Goal: Task Accomplishment & Management: Manage account settings

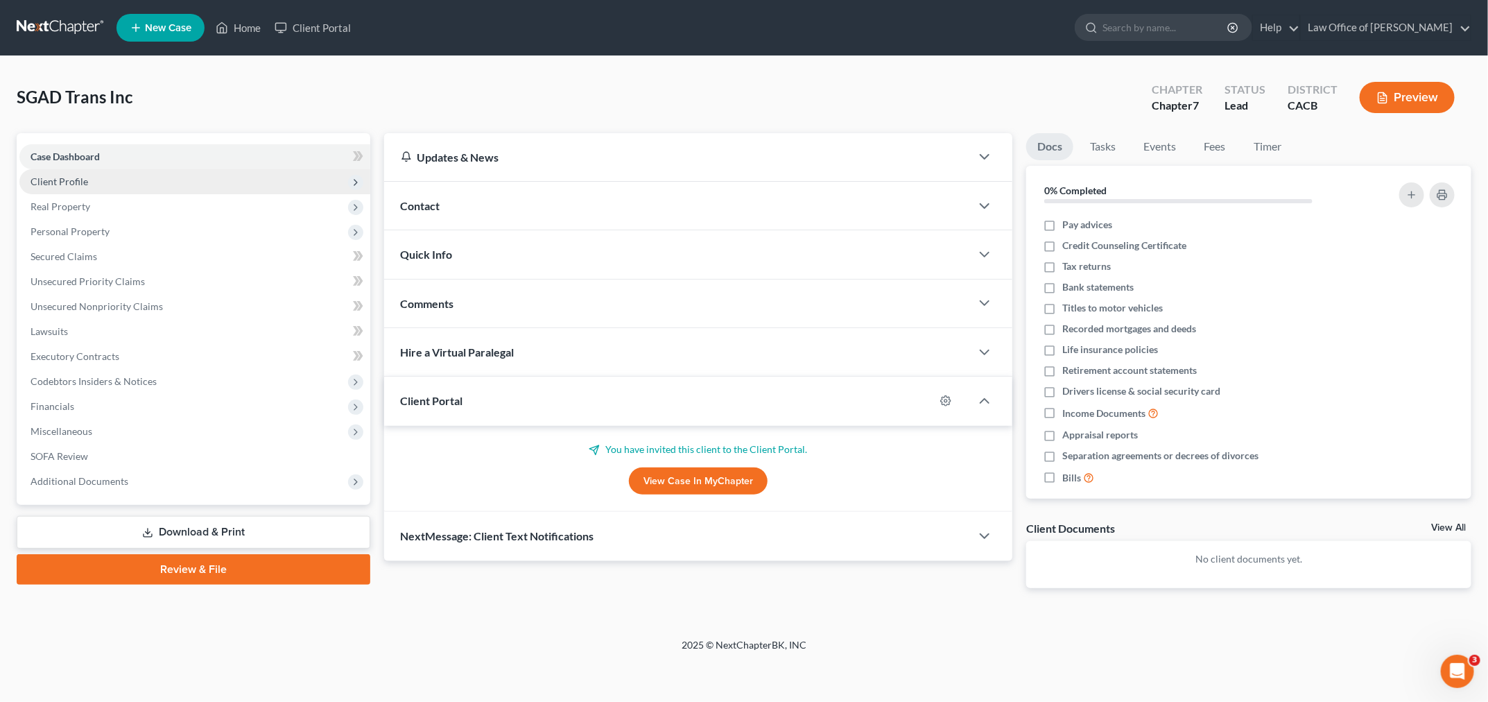
click at [166, 185] on span "Client Profile" at bounding box center [194, 181] width 351 height 25
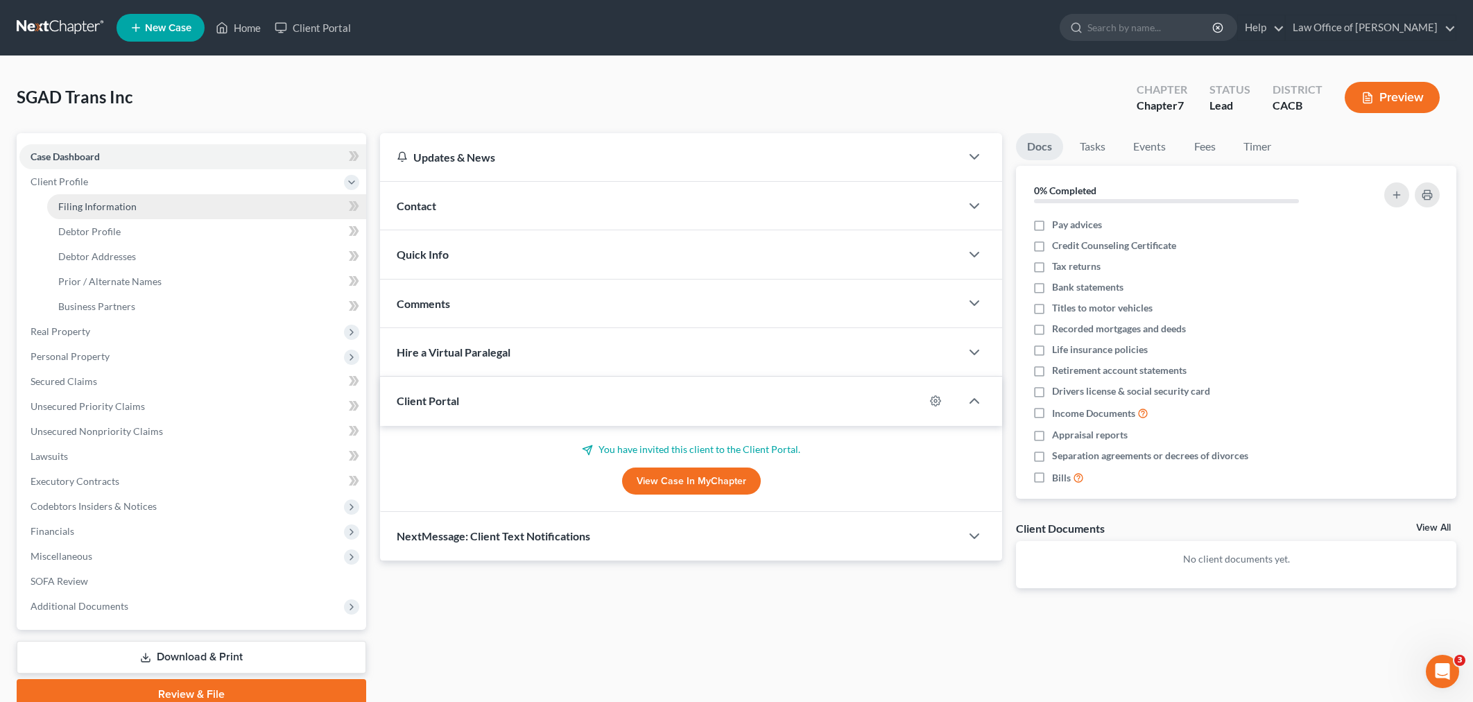
click at [166, 207] on link "Filing Information" at bounding box center [206, 206] width 319 height 25
select select "3"
select select "1"
select select "0"
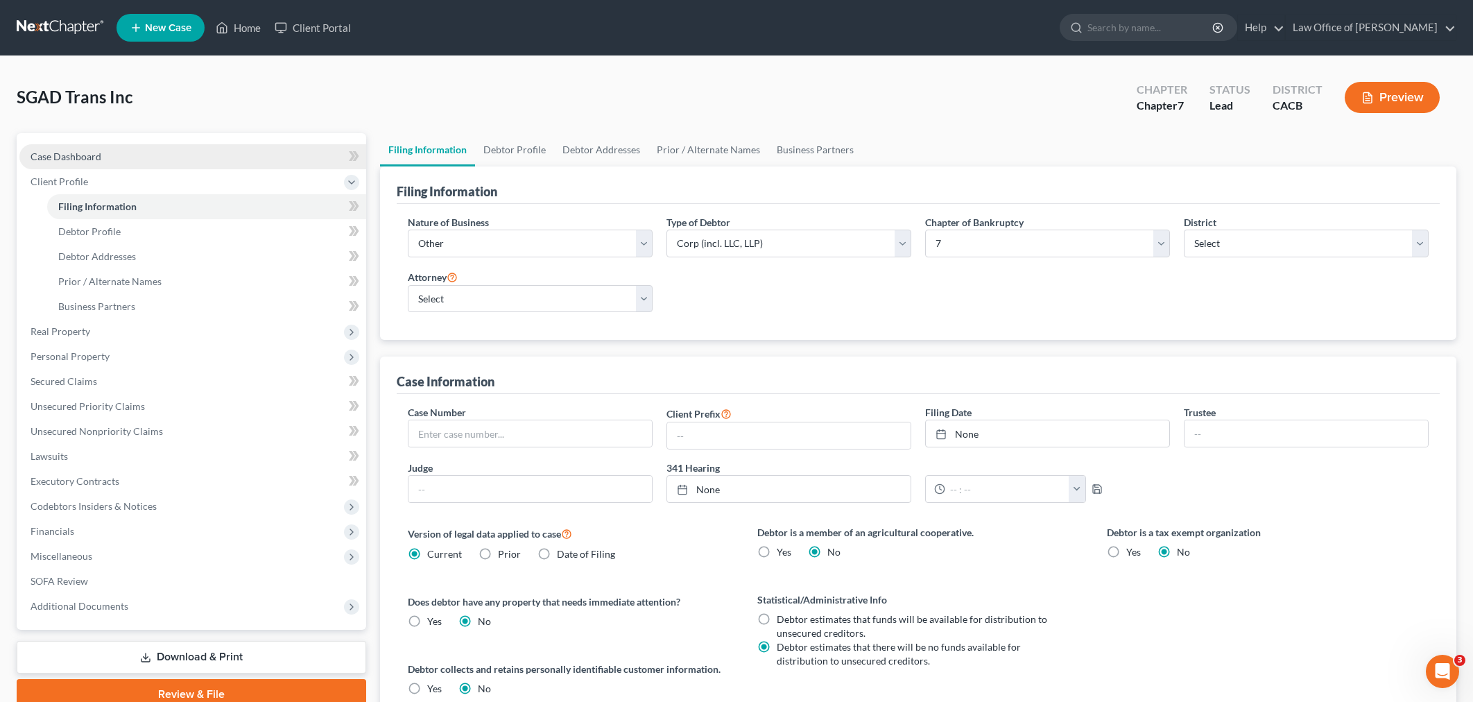
click at [169, 150] on link "Case Dashboard" at bounding box center [192, 156] width 347 height 25
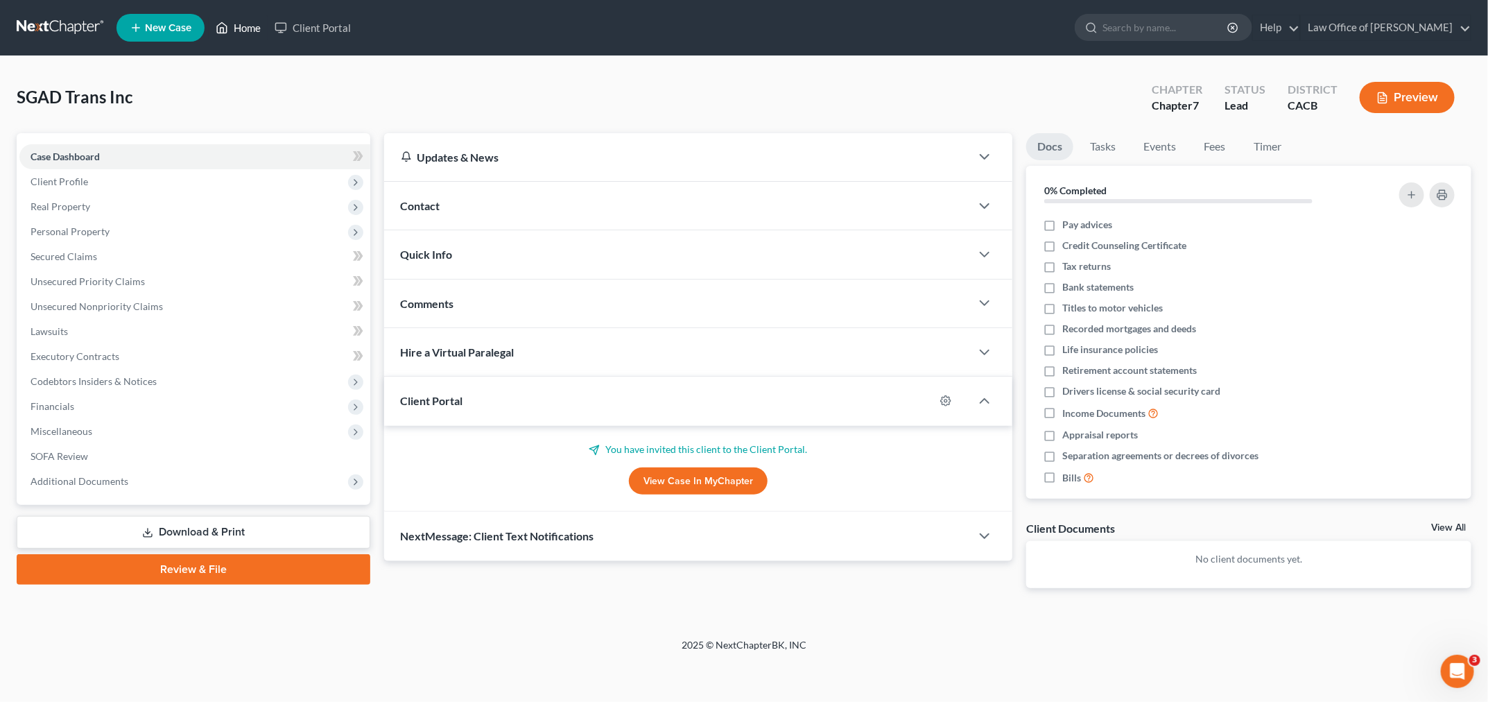
click at [243, 23] on link "Home" at bounding box center [238, 27] width 59 height 25
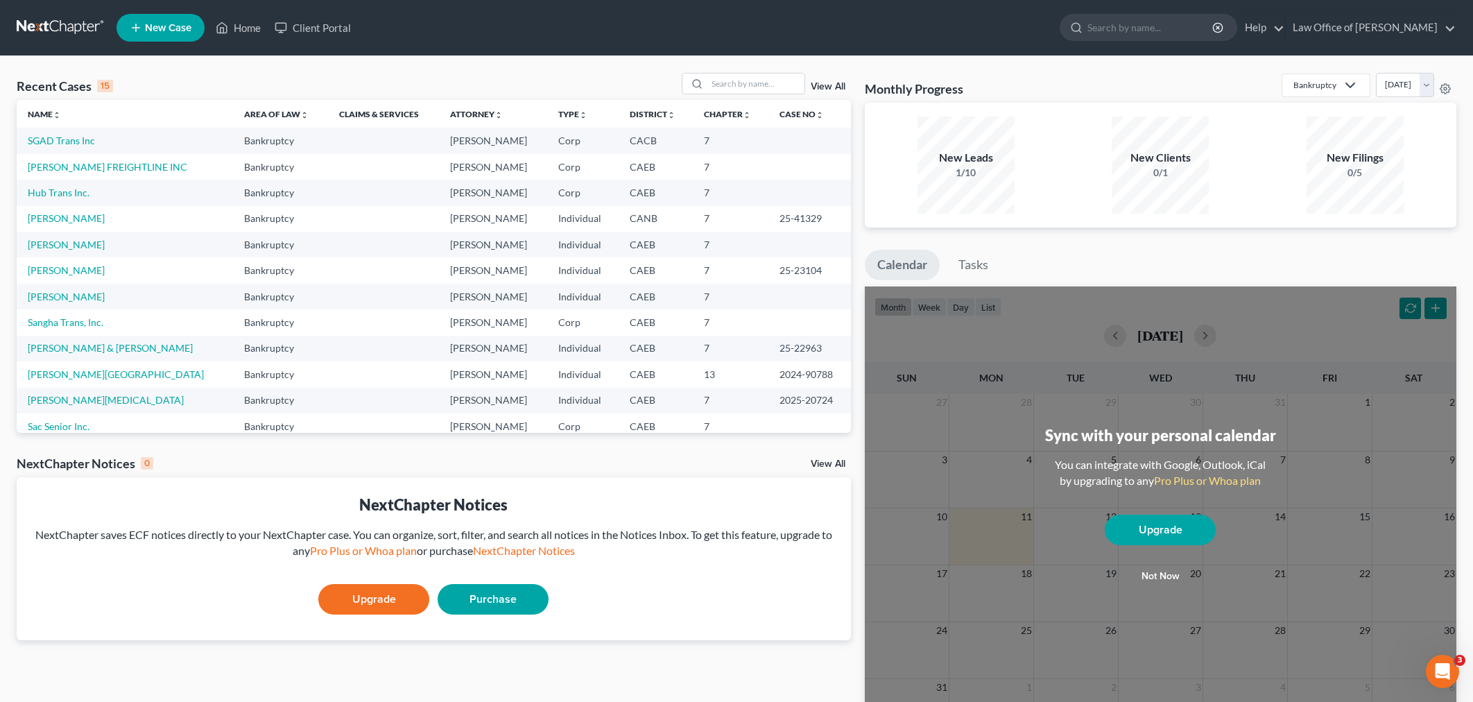
click at [75, 148] on td "SGAD Trans Inc" at bounding box center [125, 141] width 216 height 26
click at [75, 143] on link "SGAD Trans Inc" at bounding box center [61, 141] width 67 height 12
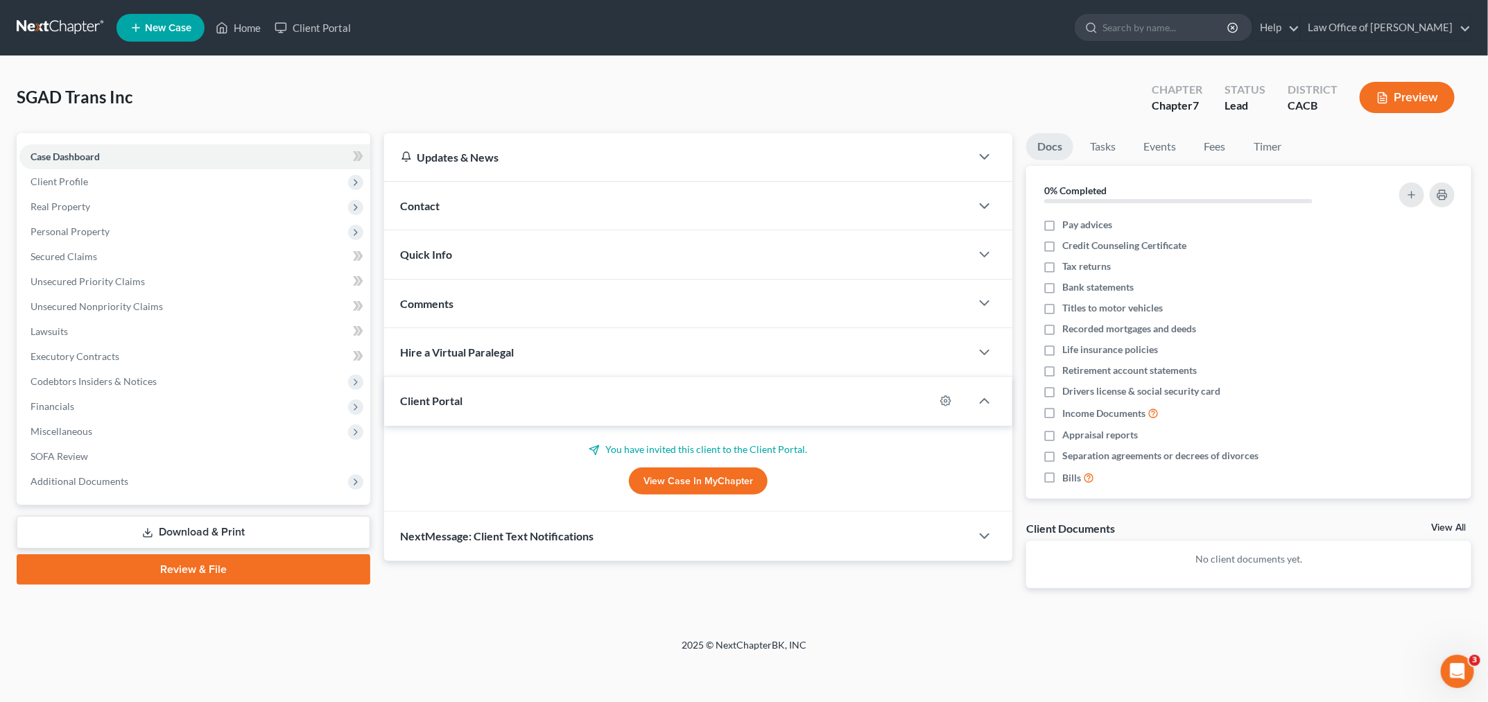
click at [714, 483] on link "View Case in MyChapter" at bounding box center [698, 481] width 139 height 28
click at [1424, 21] on link "Law Office of [PERSON_NAME]" at bounding box center [1386, 27] width 170 height 25
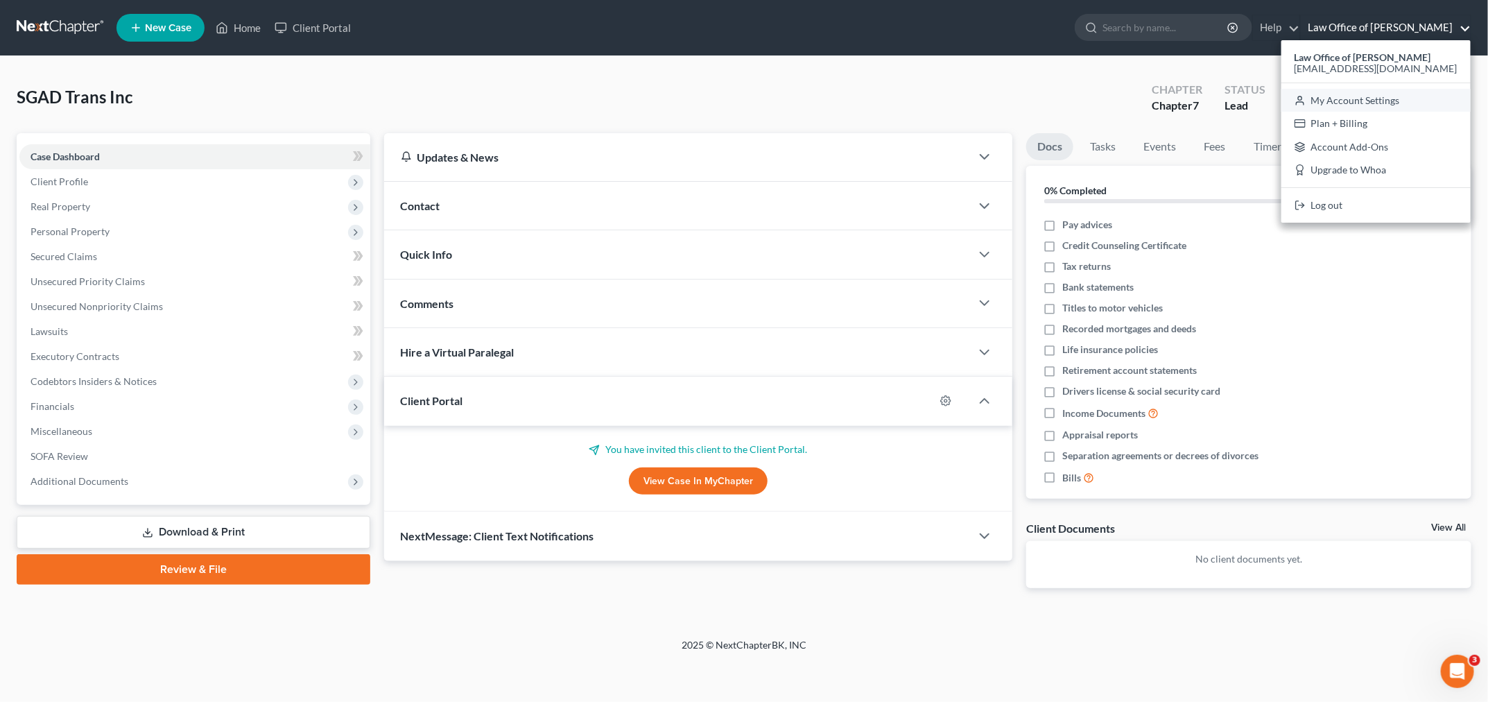
click at [1375, 98] on link "My Account Settings" at bounding box center [1375, 101] width 189 height 24
select select "9"
select select "29"
select select "4"
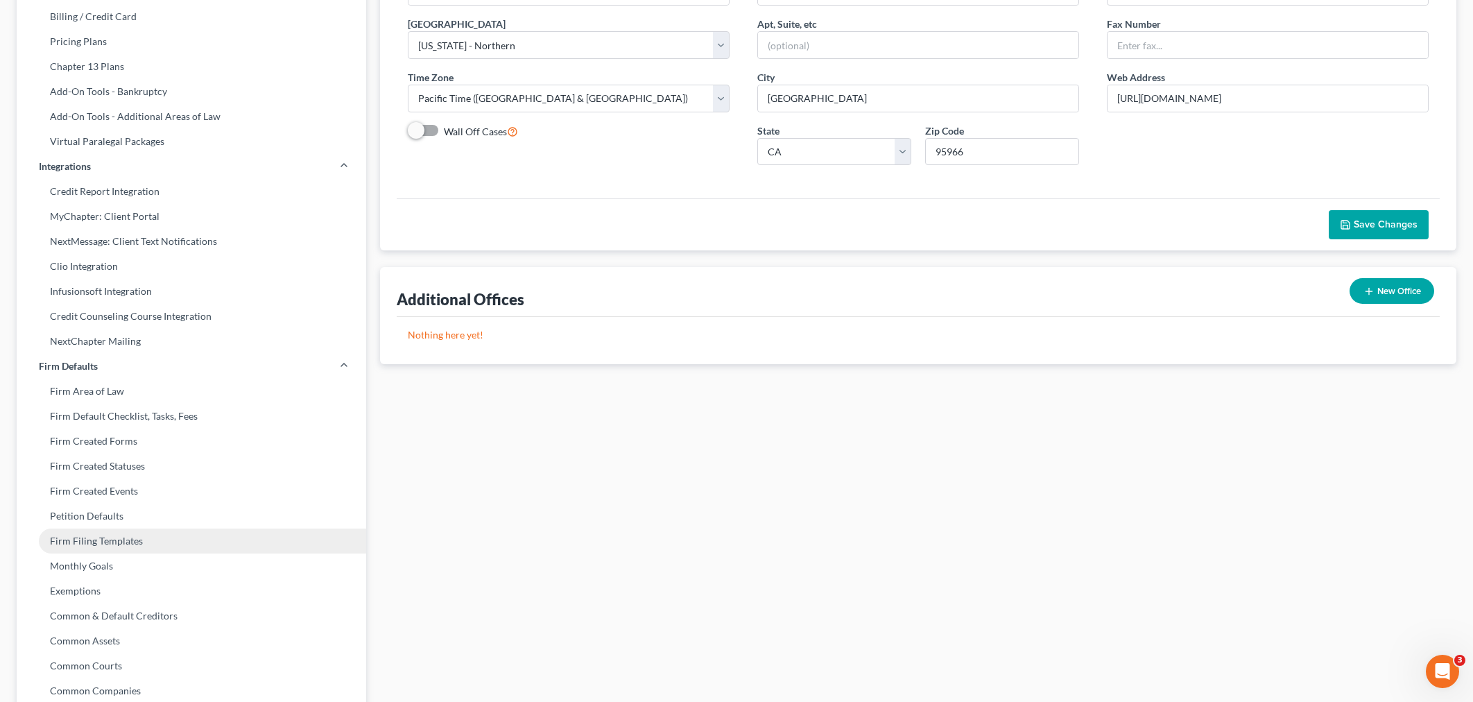
scroll to position [204, 0]
click at [143, 214] on link "MyChapter: Client Portal" at bounding box center [191, 217] width 349 height 25
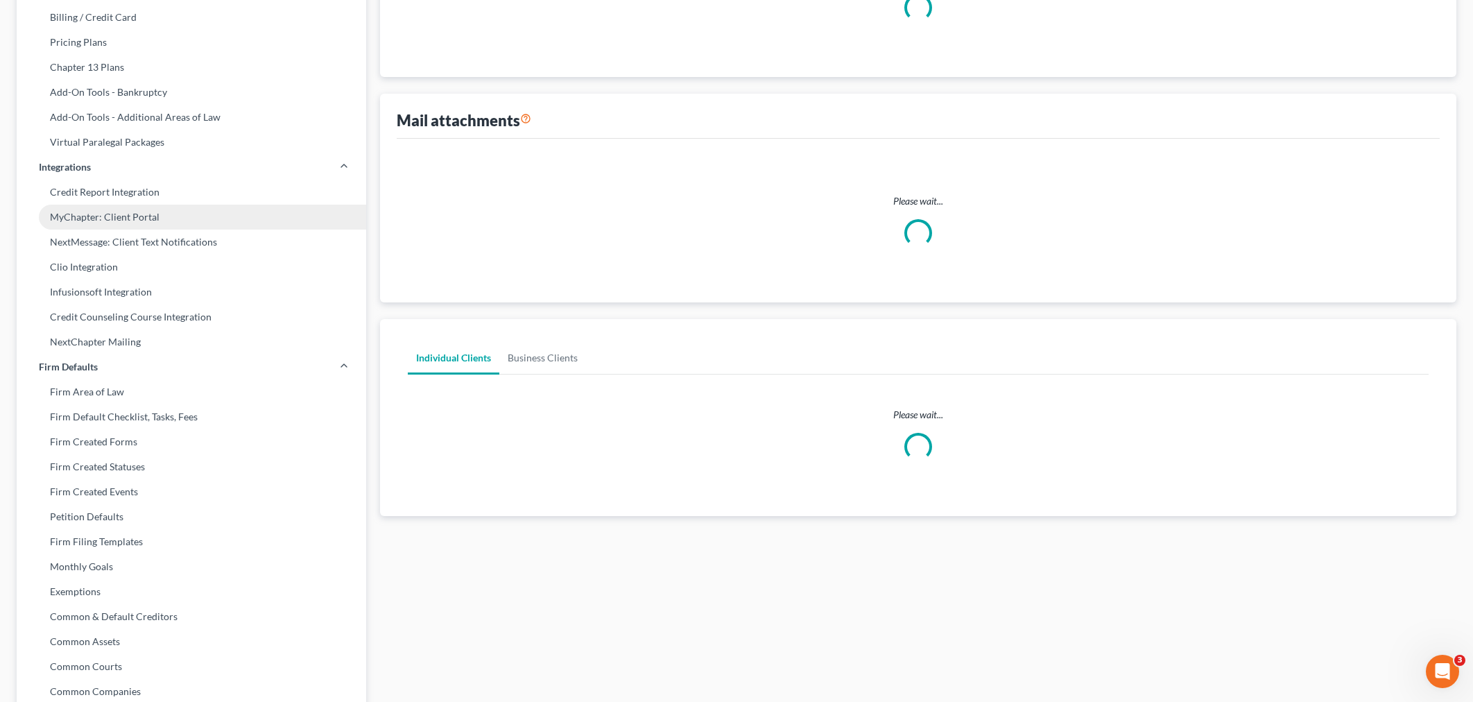
scroll to position [76, 0]
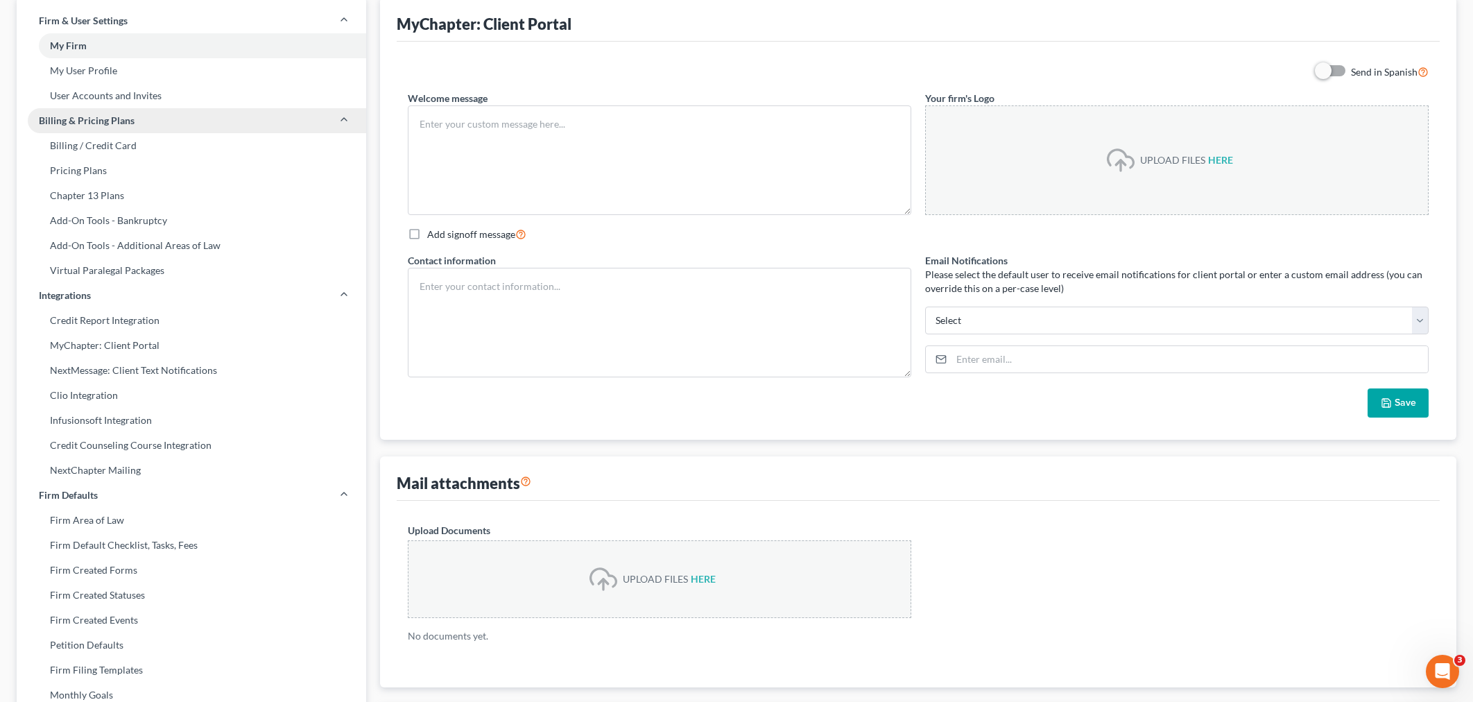
type textarea "Hello! Welcome to MyChapter. We are here to help make the bankruptcy filing pro…"
type textarea "[PERSON_NAME] Law Office of [PERSON_NAME][GEOGRAPHIC_DATA][STREET_ADDRESS][PHON…"
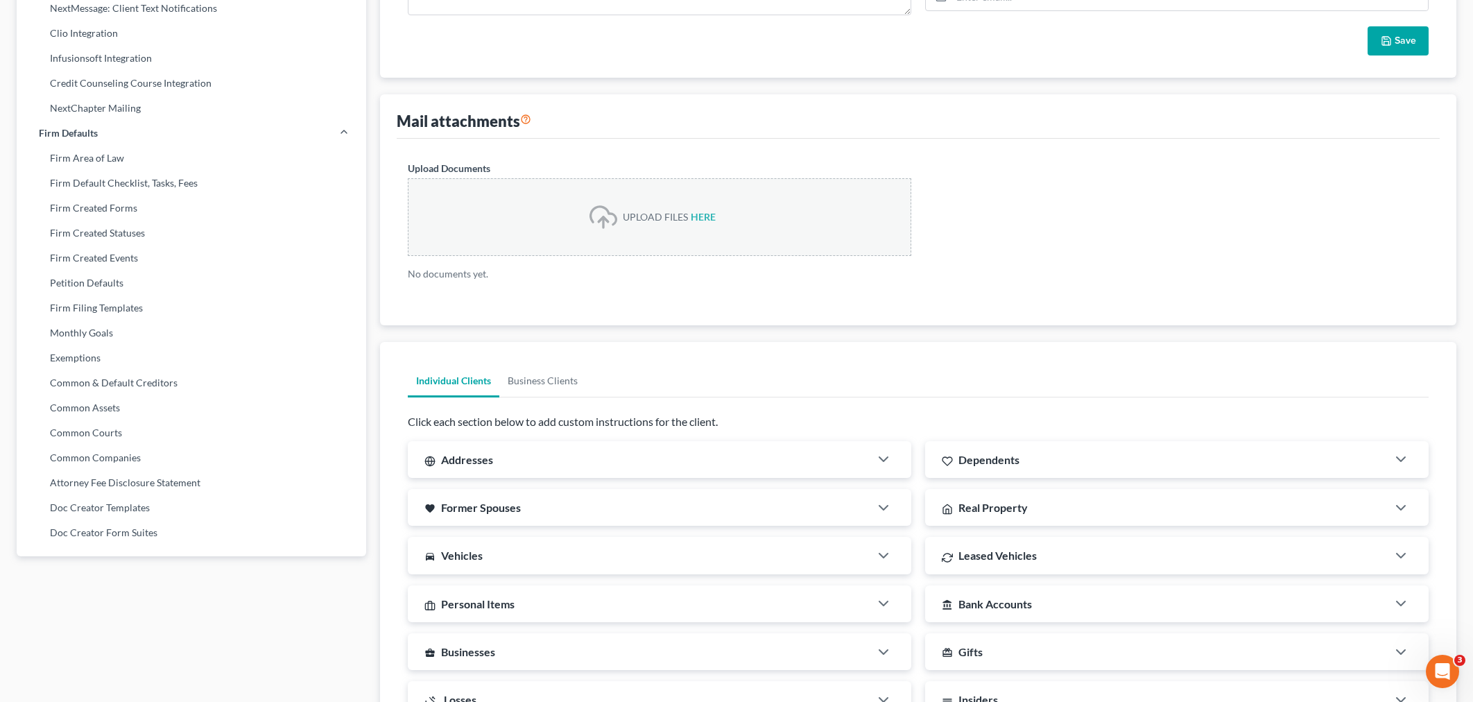
scroll to position [441, 0]
click at [546, 379] on link "Business Clients" at bounding box center [542, 377] width 87 height 33
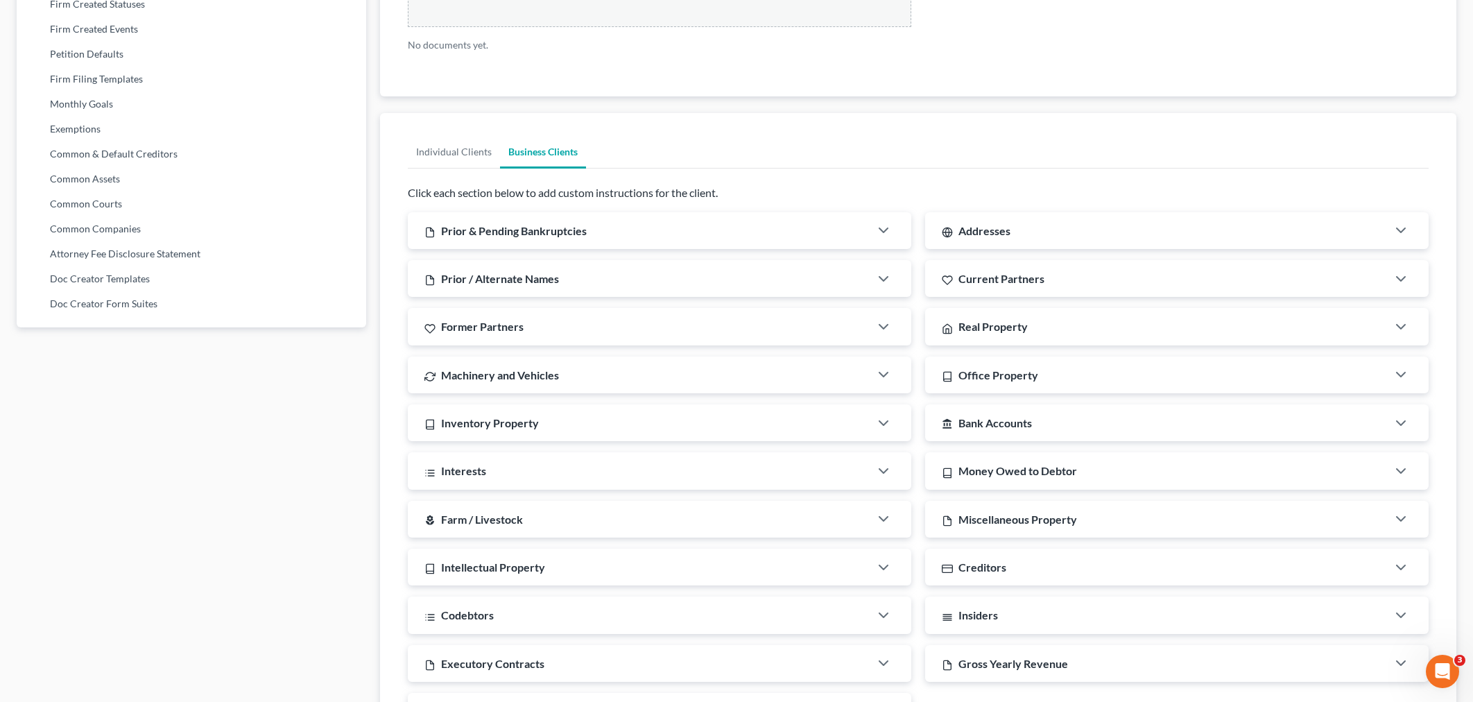
scroll to position [770, 0]
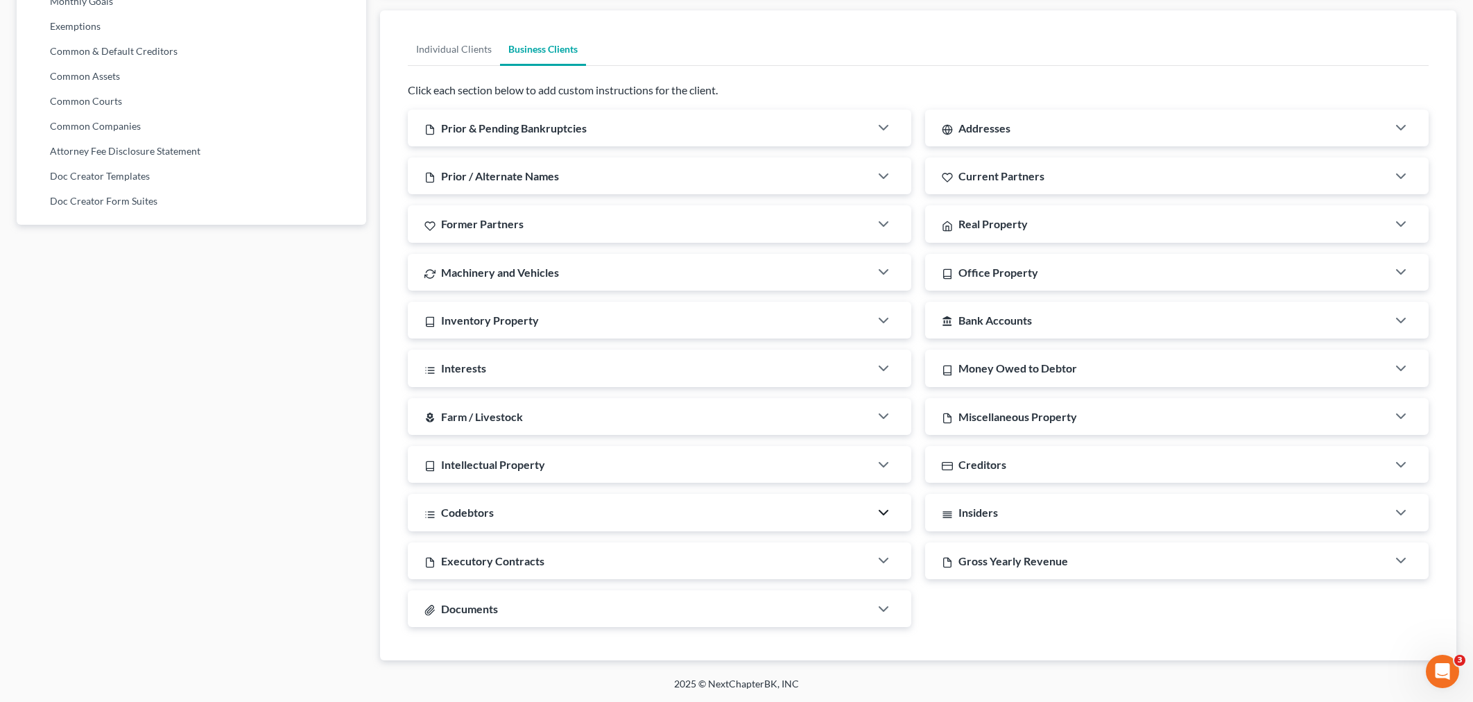
click at [888, 513] on icon "button" at bounding box center [883, 512] width 17 height 17
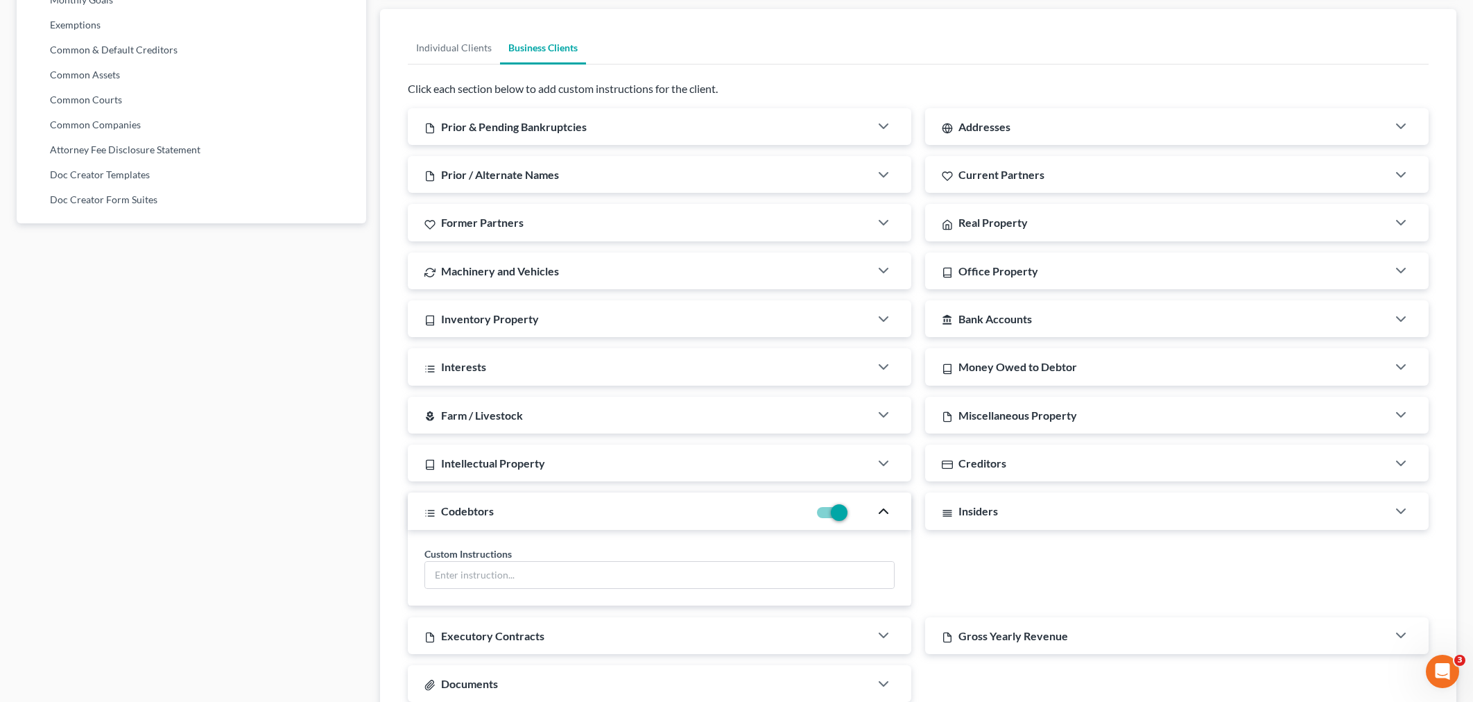
click at [888, 512] on icon "button" at bounding box center [883, 511] width 17 height 17
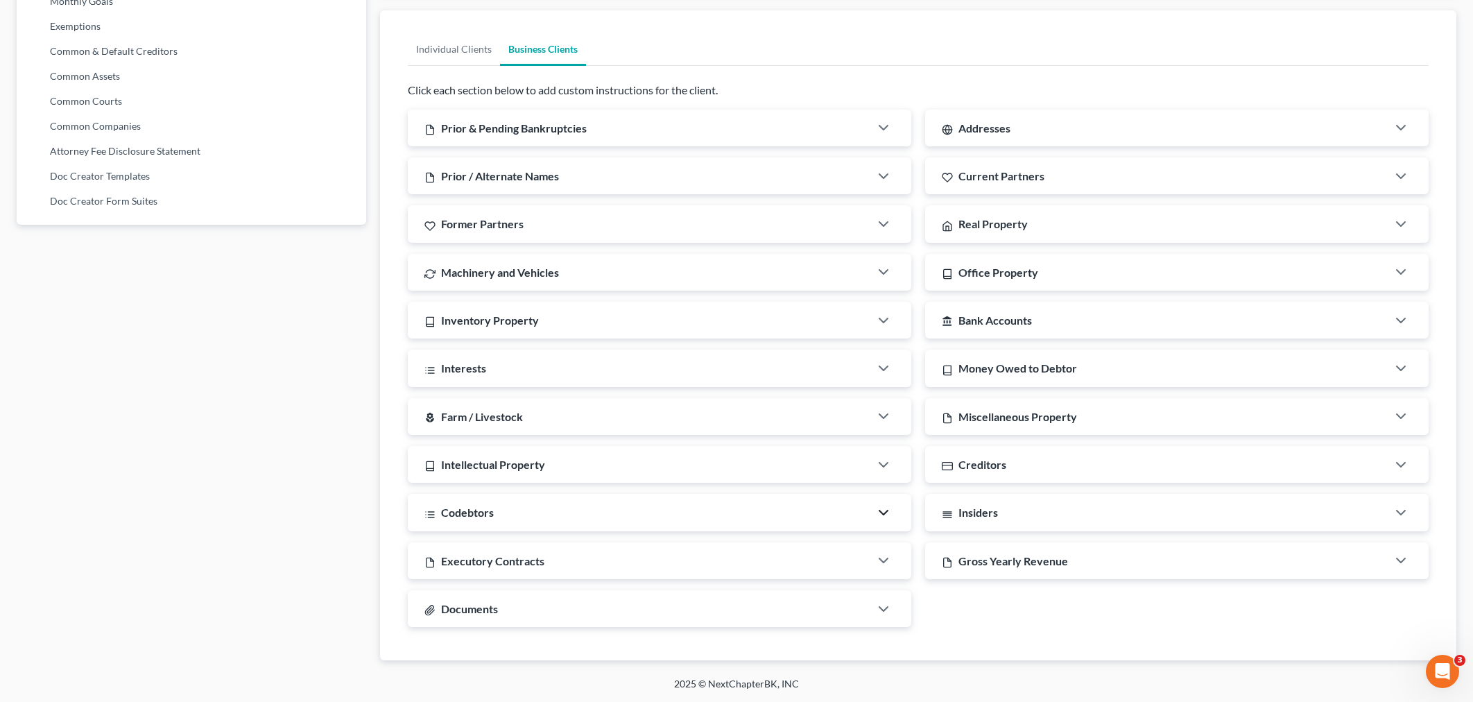
click at [555, 370] on div "Interests" at bounding box center [639, 367] width 462 height 37
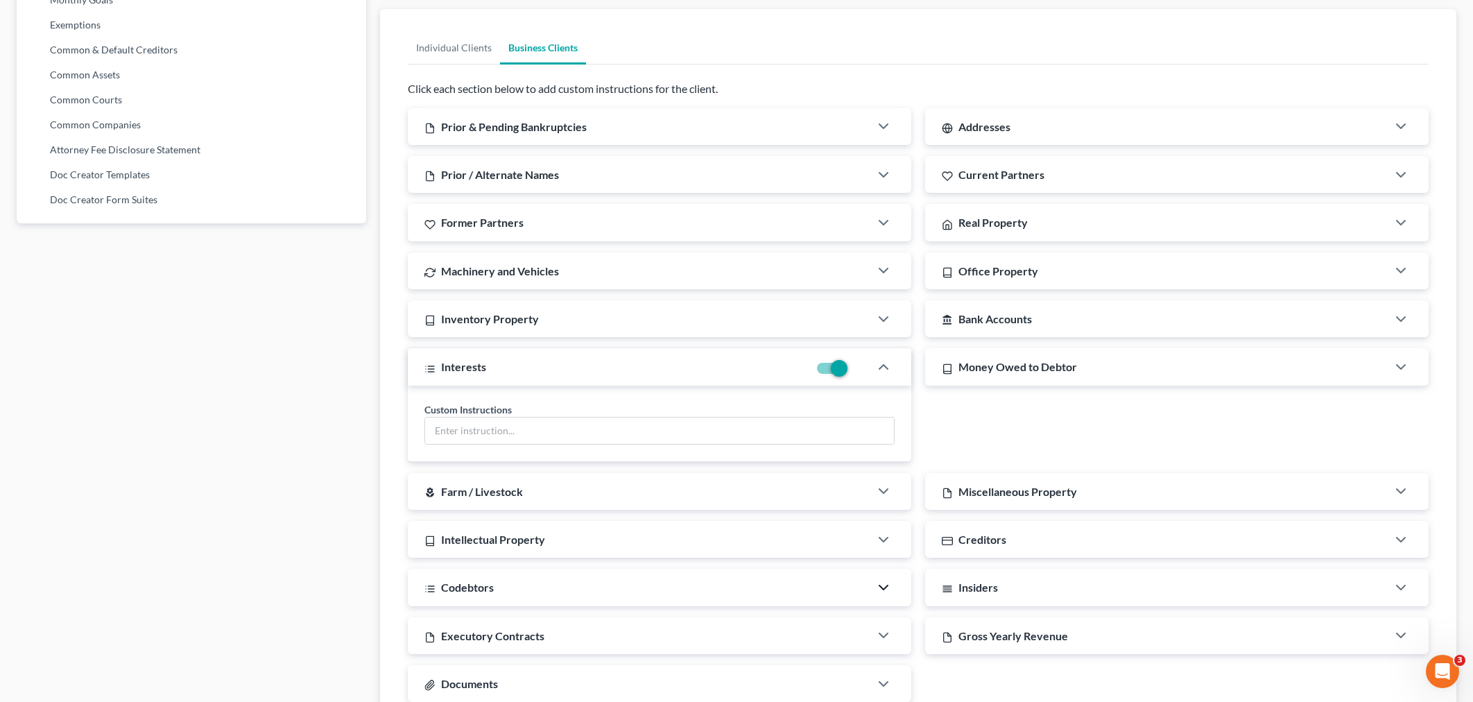
click at [555, 370] on div "Interests" at bounding box center [608, 366] width 401 height 37
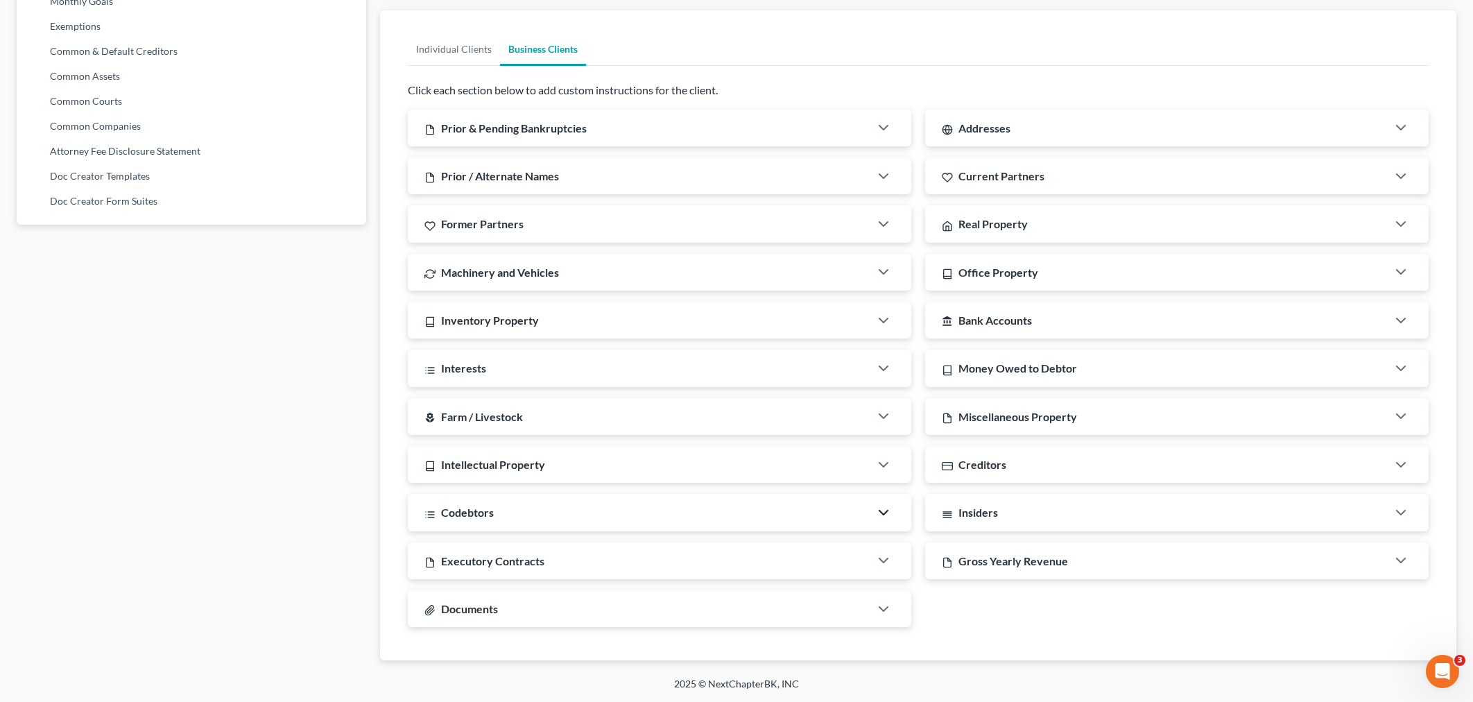
click at [555, 321] on div "Inventory Property" at bounding box center [639, 320] width 462 height 37
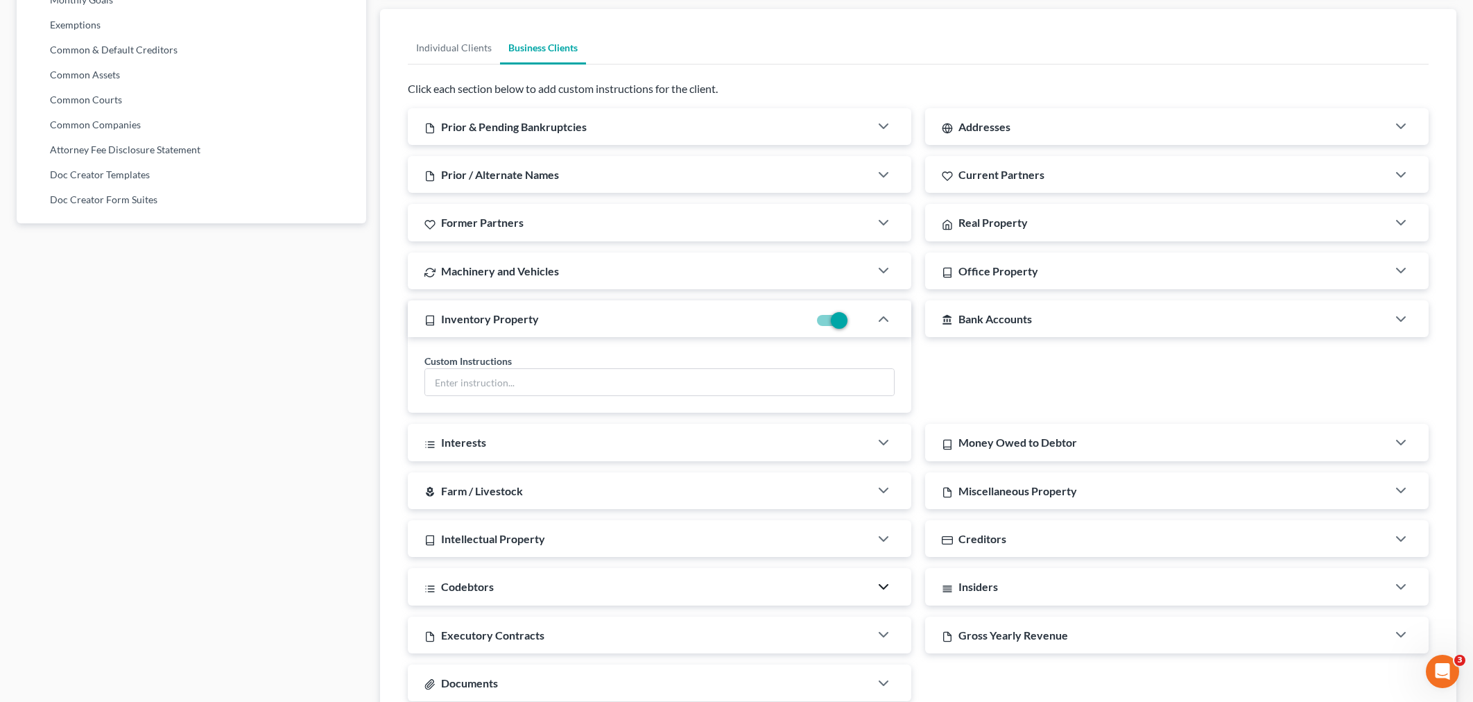
click at [555, 321] on div "Inventory Property" at bounding box center [608, 318] width 401 height 37
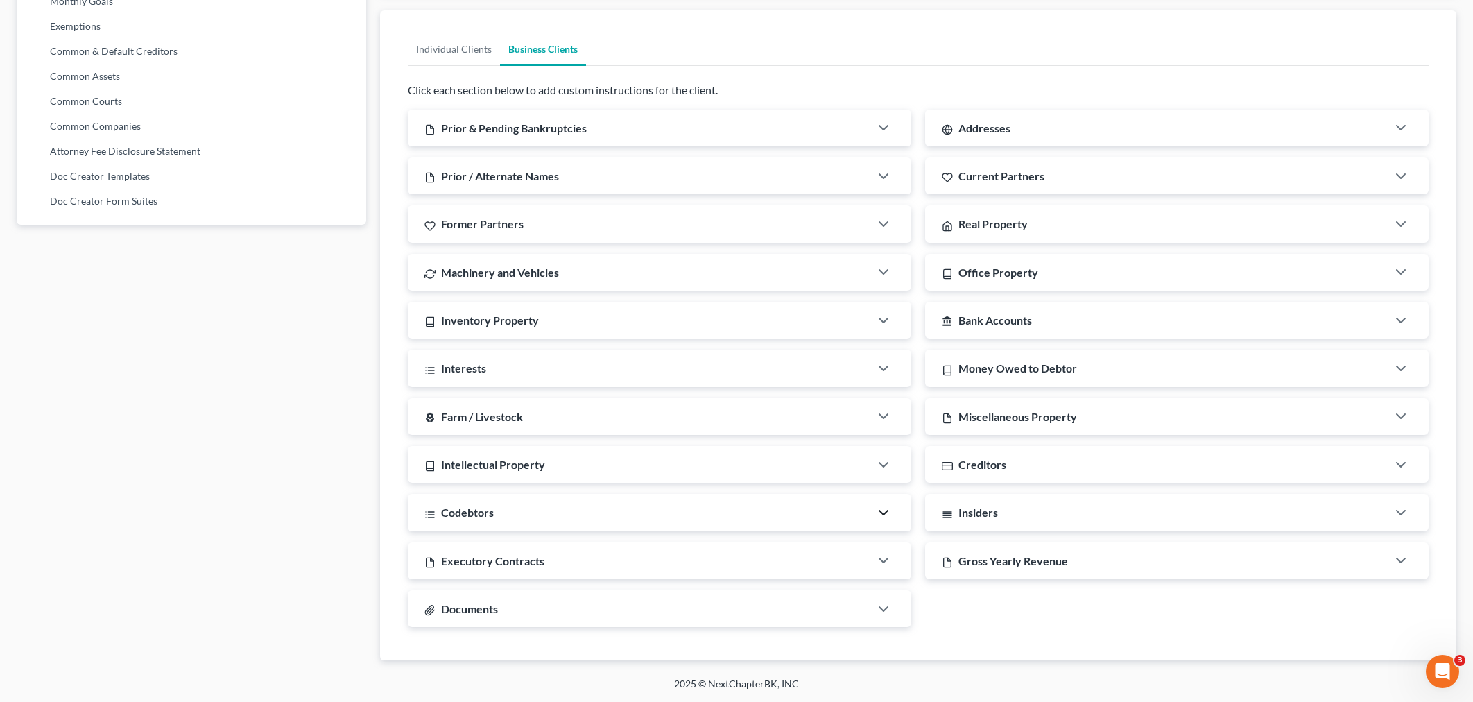
click at [546, 268] on span "Machinery and Vehicles" at bounding box center [500, 272] width 118 height 13
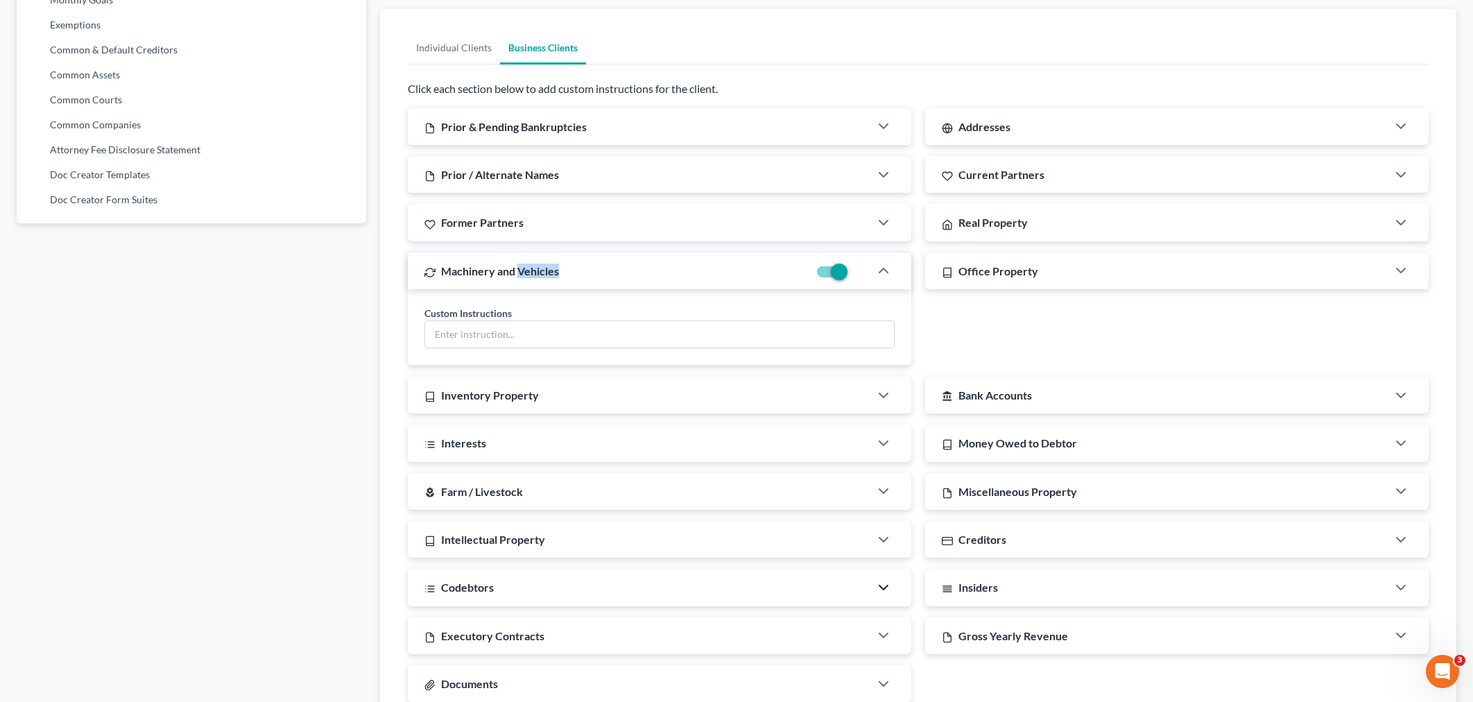
click at [546, 268] on span "Machinery and Vehicles" at bounding box center [500, 270] width 118 height 13
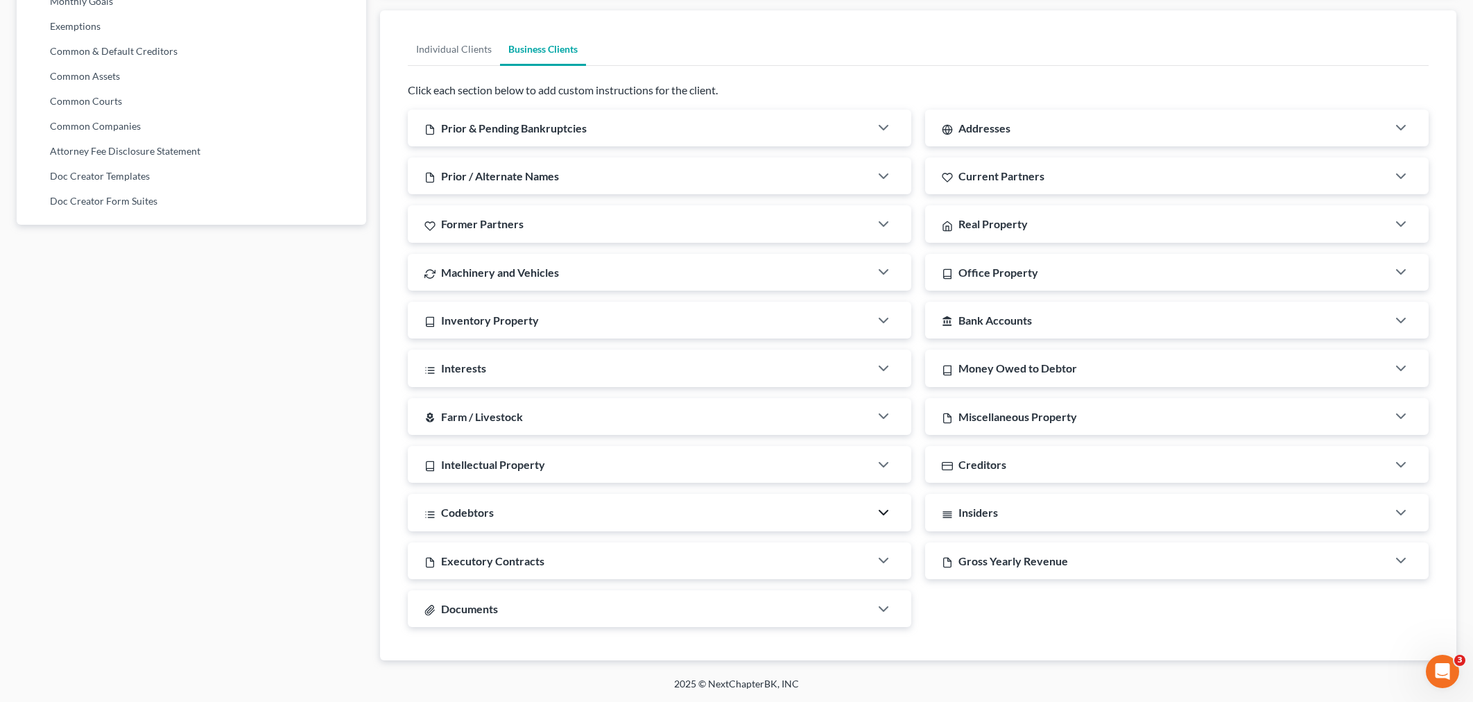
click at [542, 226] on div "Former Partners" at bounding box center [639, 223] width 462 height 37
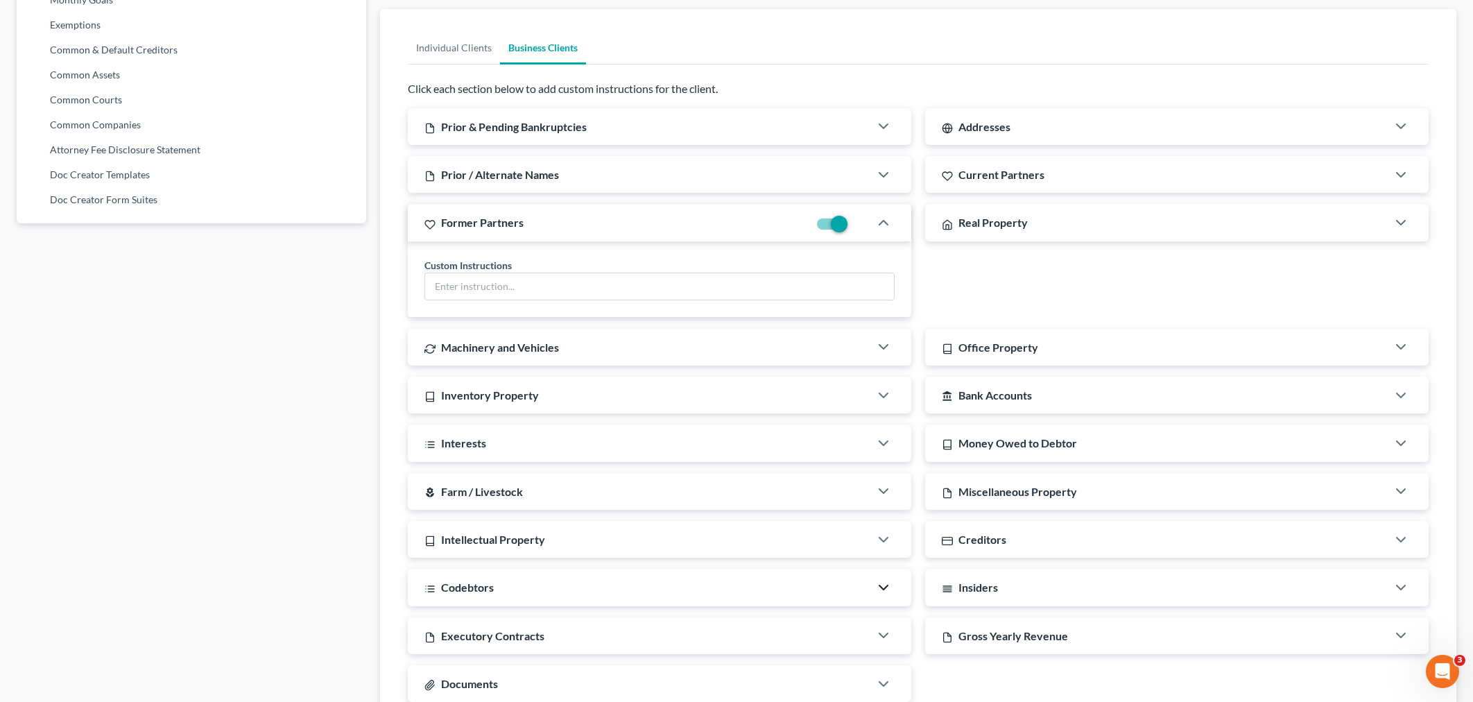
click at [542, 226] on div "Former Partners" at bounding box center [608, 222] width 401 height 37
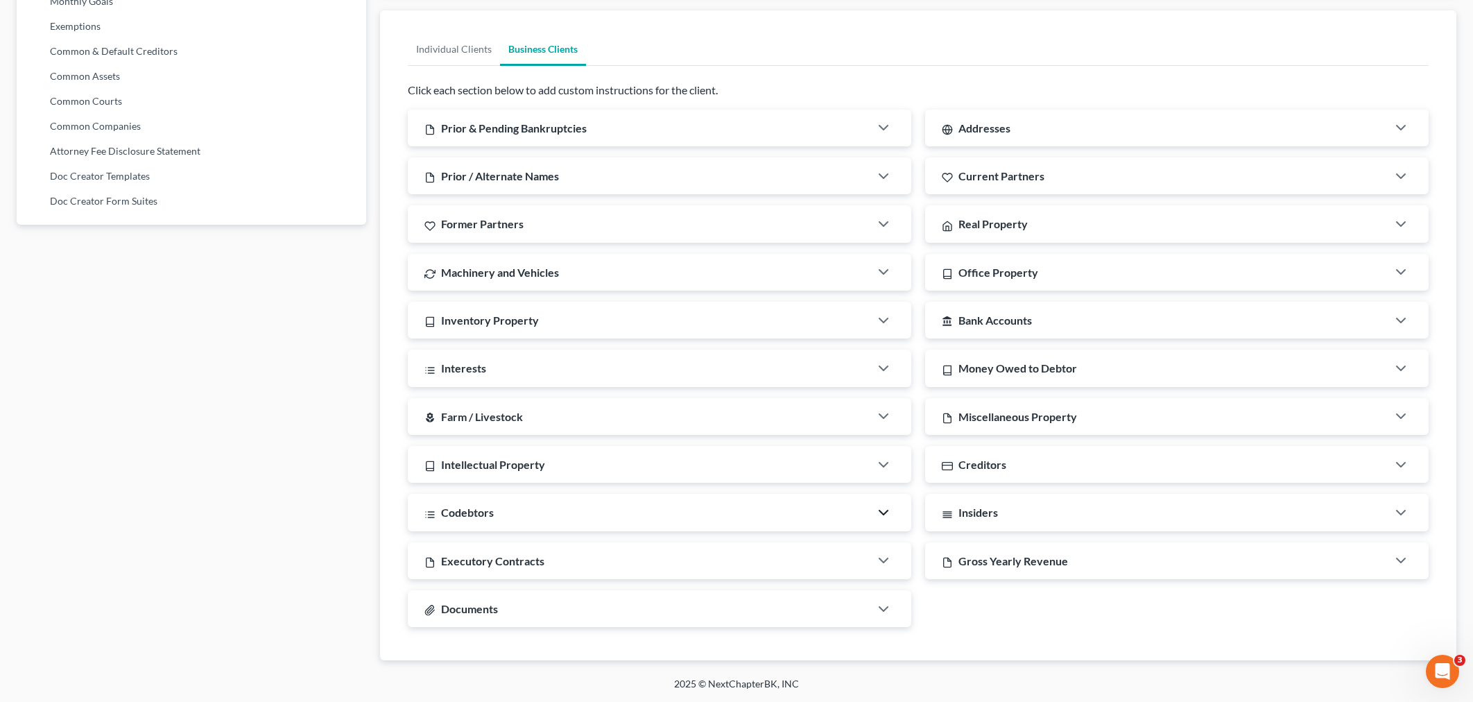
click at [549, 173] on span "Prior / Alternate Names" at bounding box center [500, 175] width 118 height 13
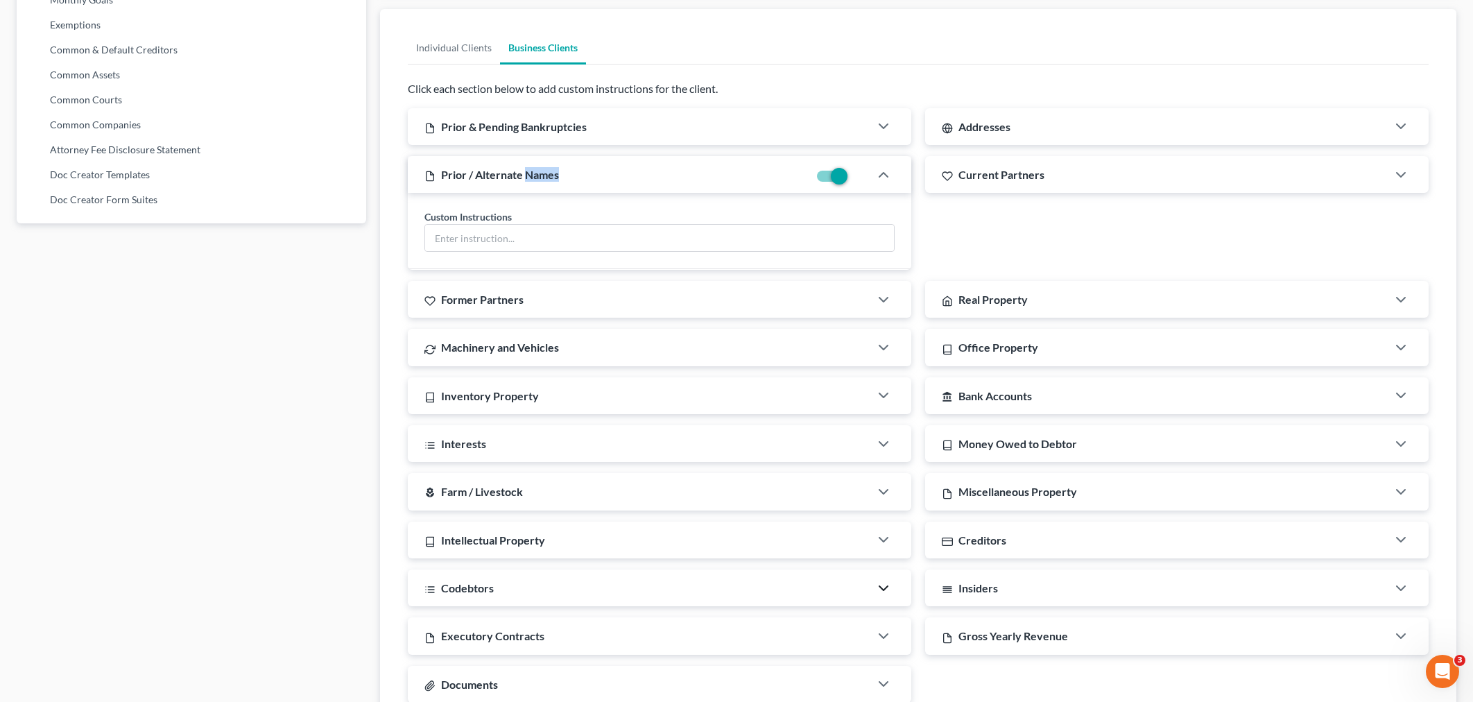
click at [549, 173] on span "Prior / Alternate Names" at bounding box center [500, 174] width 118 height 13
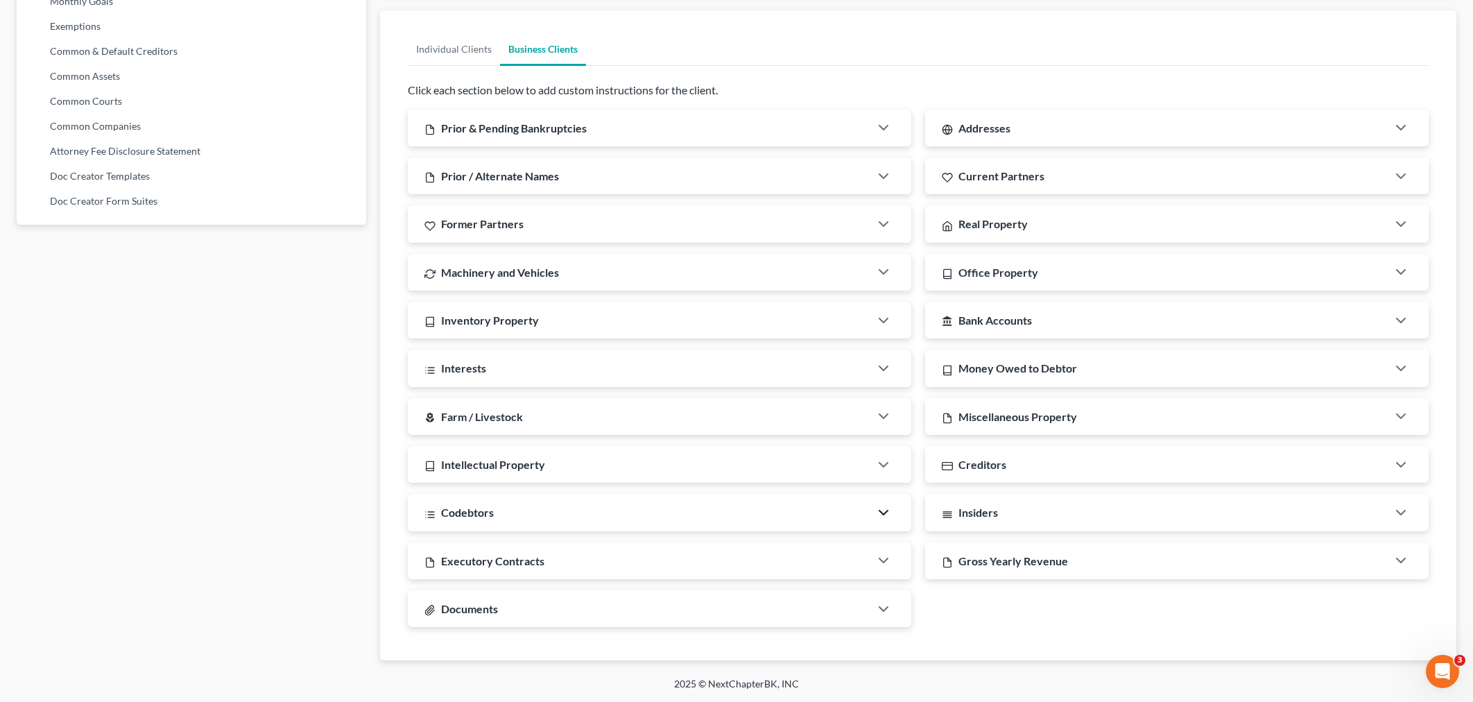
click at [545, 124] on span "Prior & Pending Bankruptcies" at bounding box center [514, 127] width 146 height 13
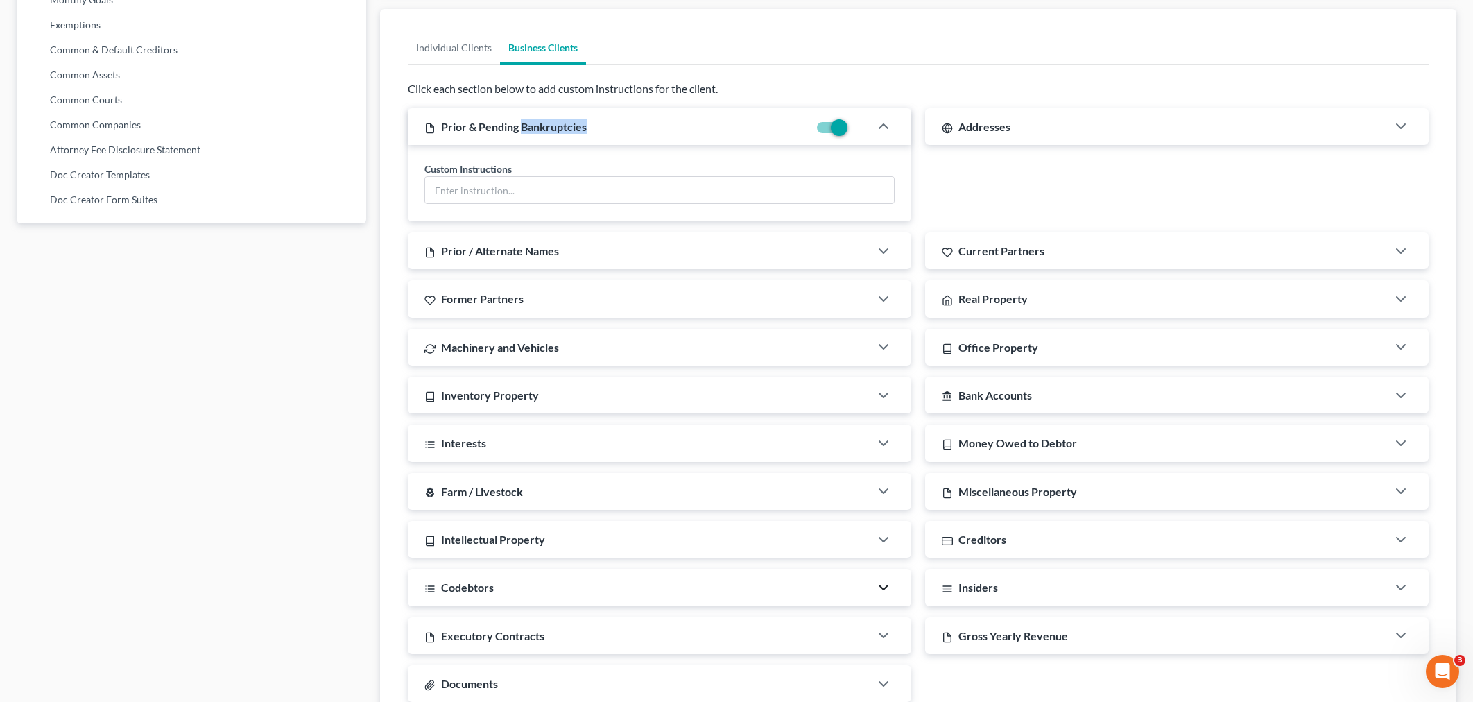
click at [545, 124] on span "Prior & Pending Bankruptcies" at bounding box center [514, 126] width 146 height 13
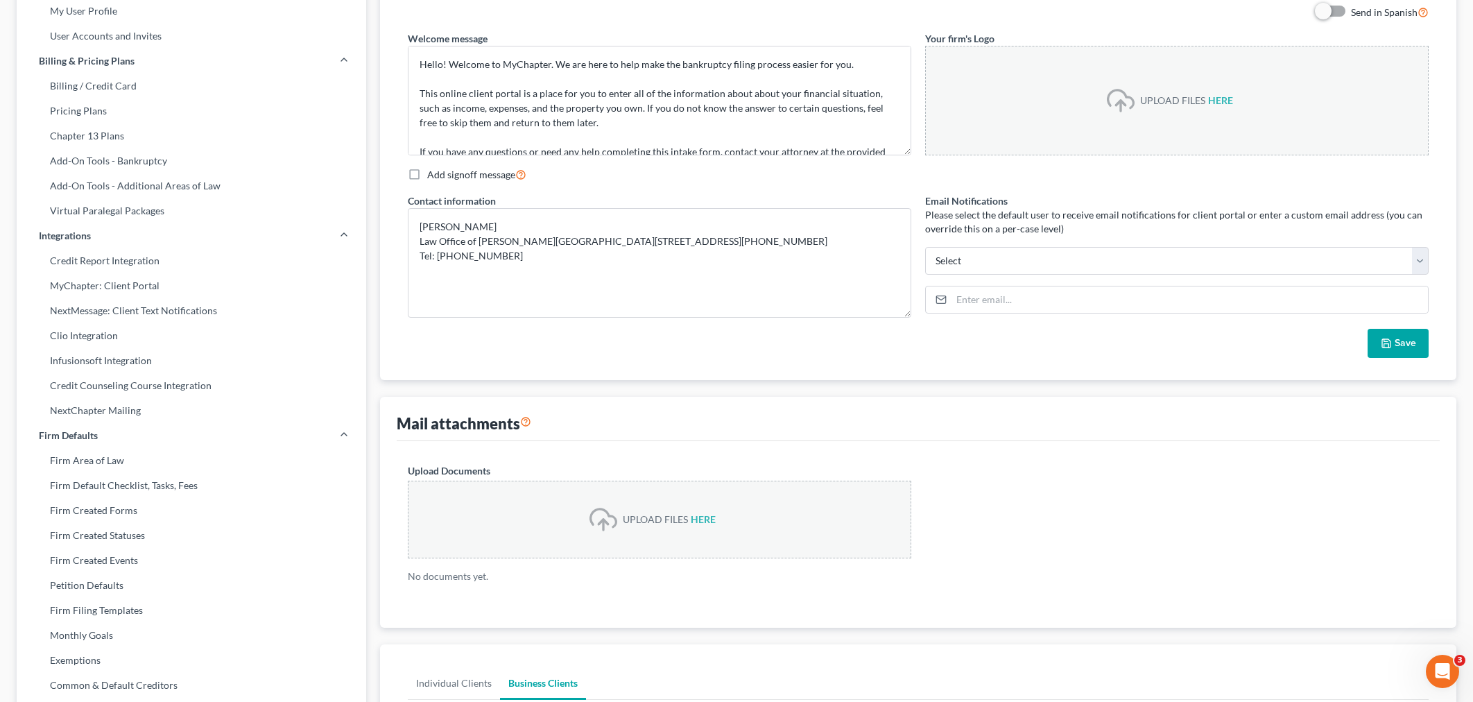
scroll to position [0, 0]
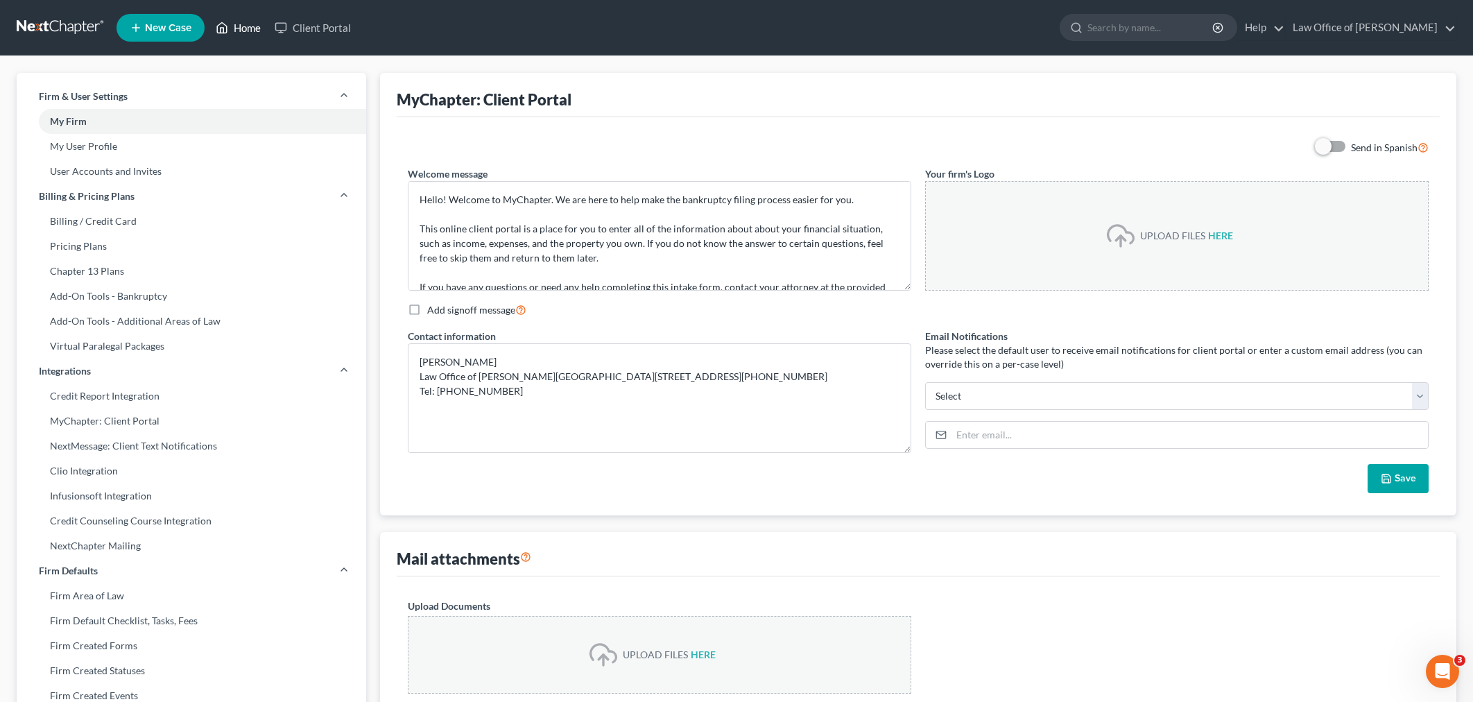
click at [237, 26] on link "Home" at bounding box center [238, 27] width 59 height 25
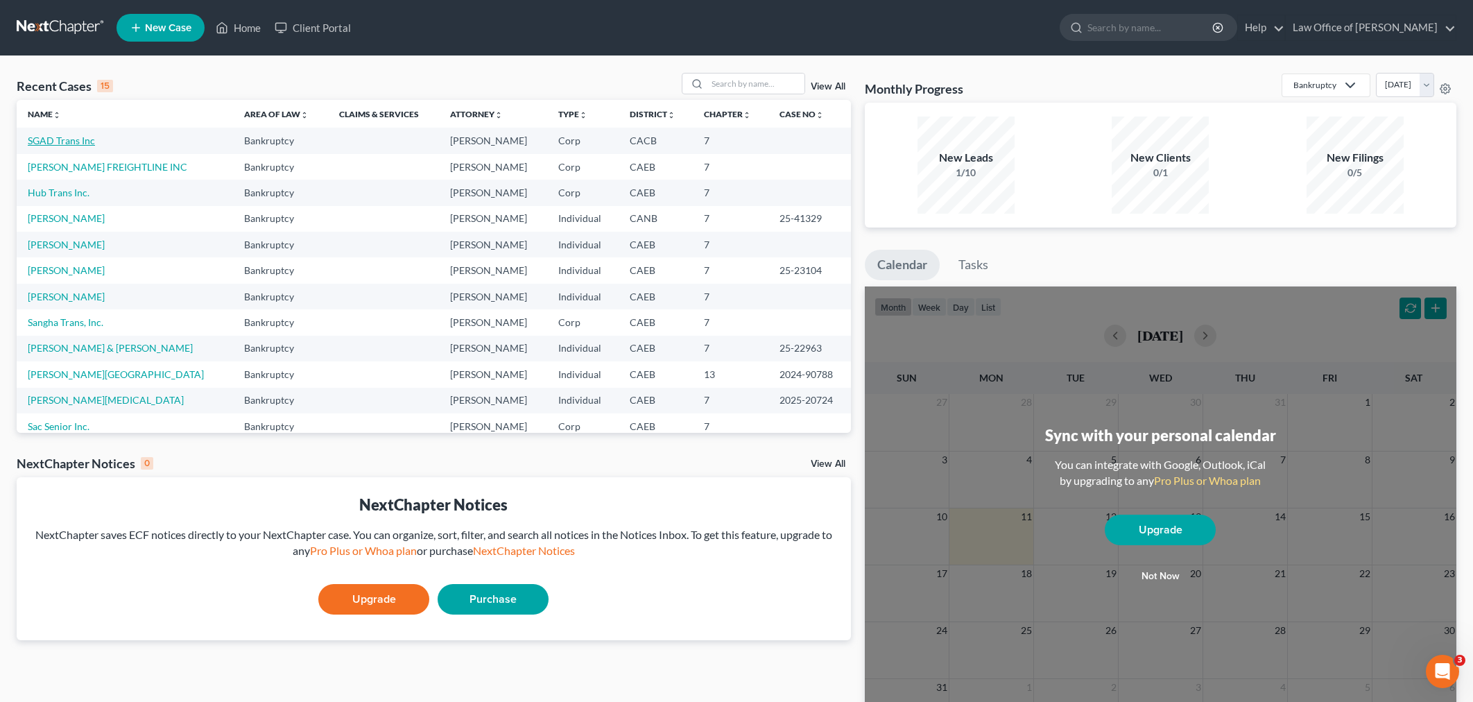
click at [64, 146] on link "SGAD Trans Inc" at bounding box center [61, 141] width 67 height 12
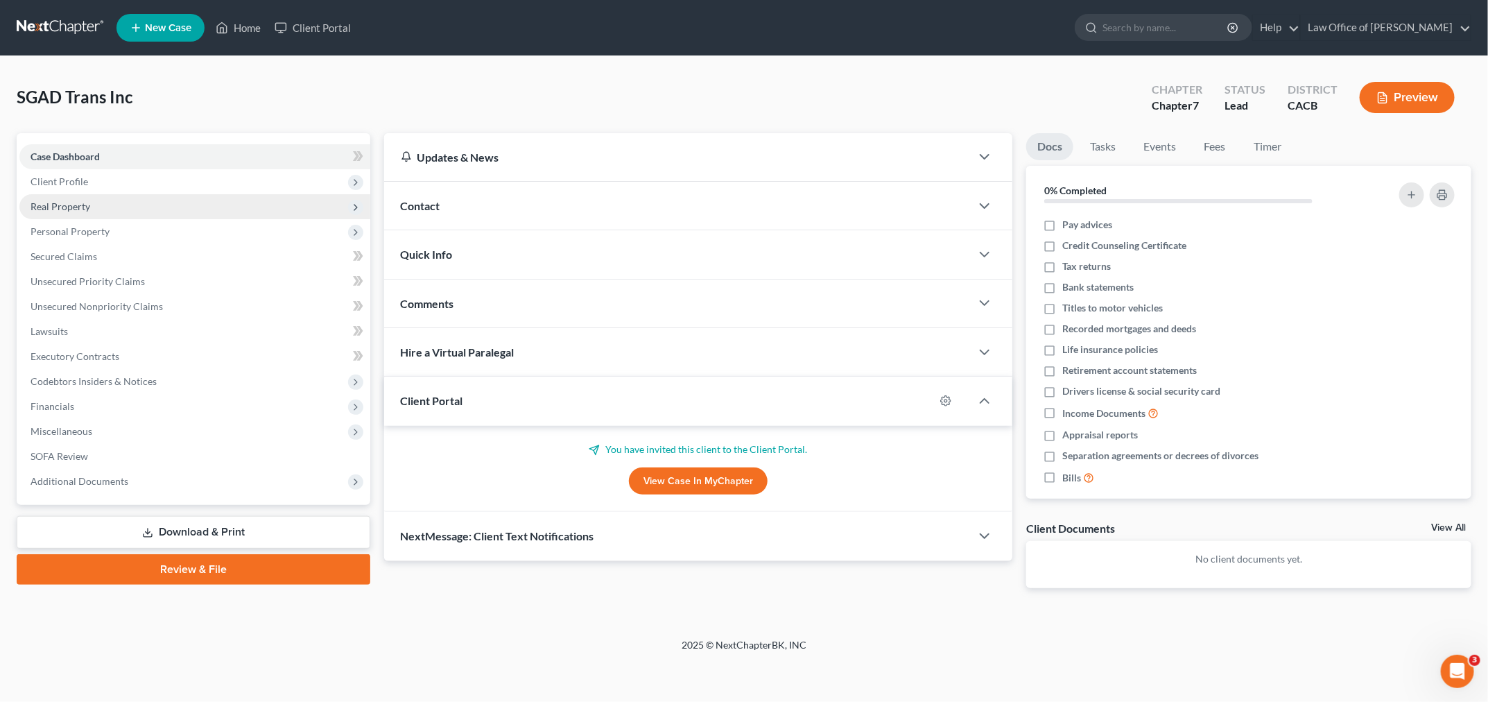
click at [169, 195] on span "Real Property" at bounding box center [194, 206] width 351 height 25
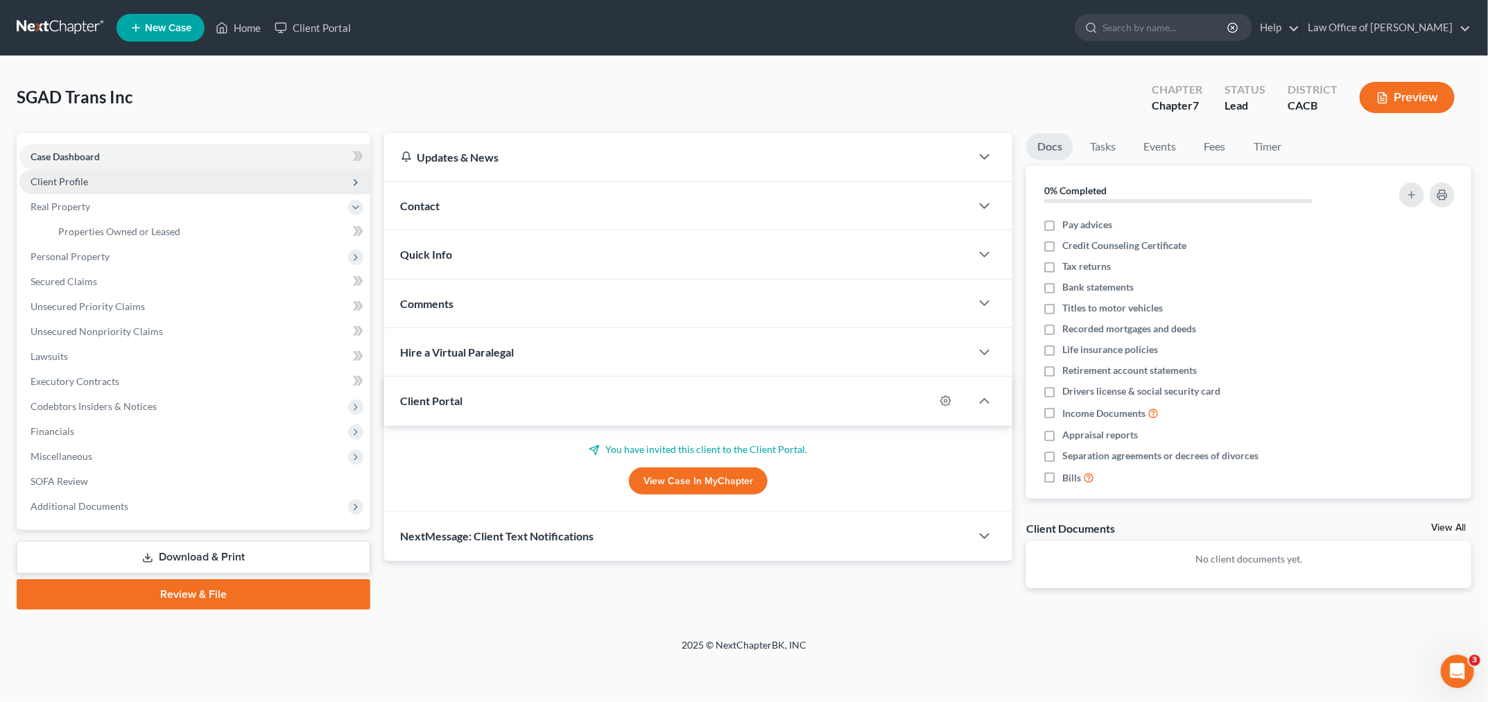
click at [162, 189] on span "Client Profile" at bounding box center [194, 181] width 351 height 25
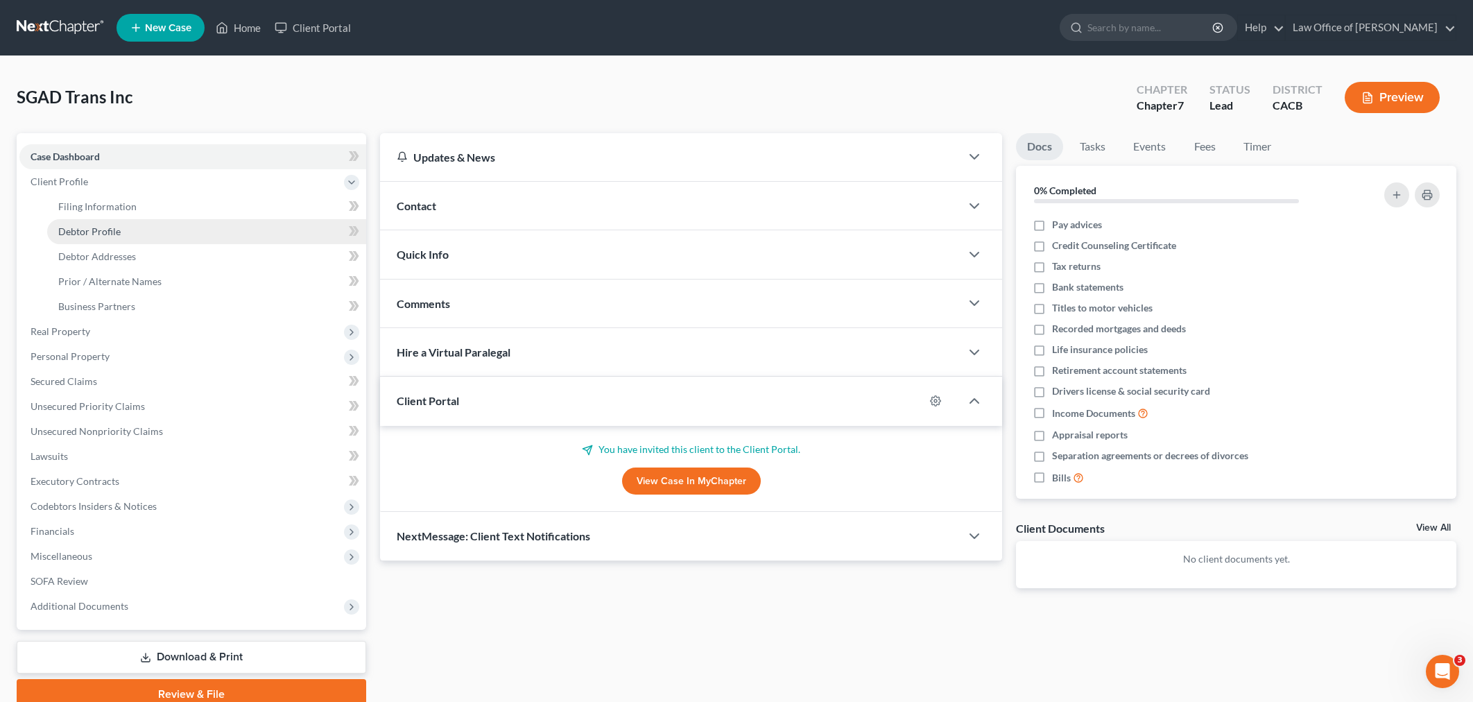
click at [130, 230] on link "Debtor Profile" at bounding box center [206, 231] width 319 height 25
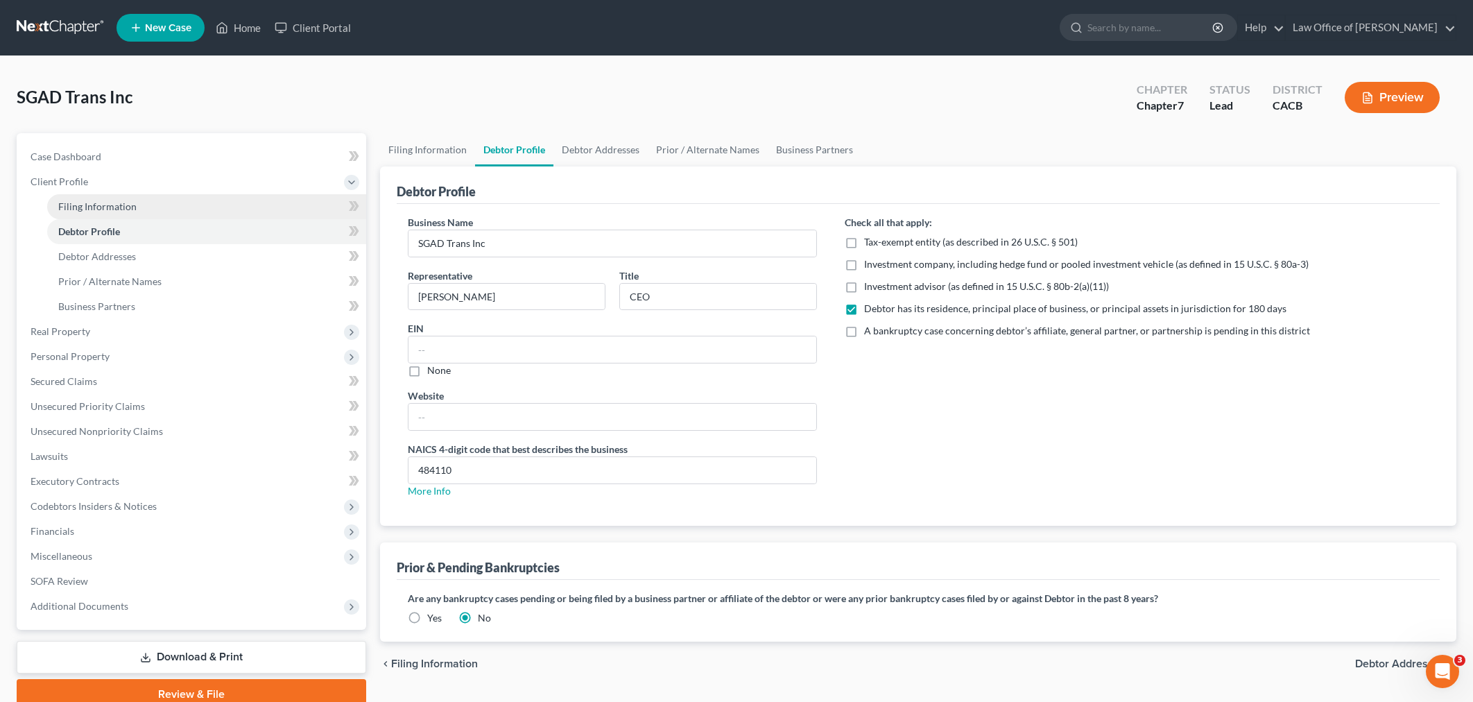
click at [137, 214] on link "Filing Information" at bounding box center [206, 206] width 319 height 25
select select "3"
select select "1"
select select "0"
select select "7"
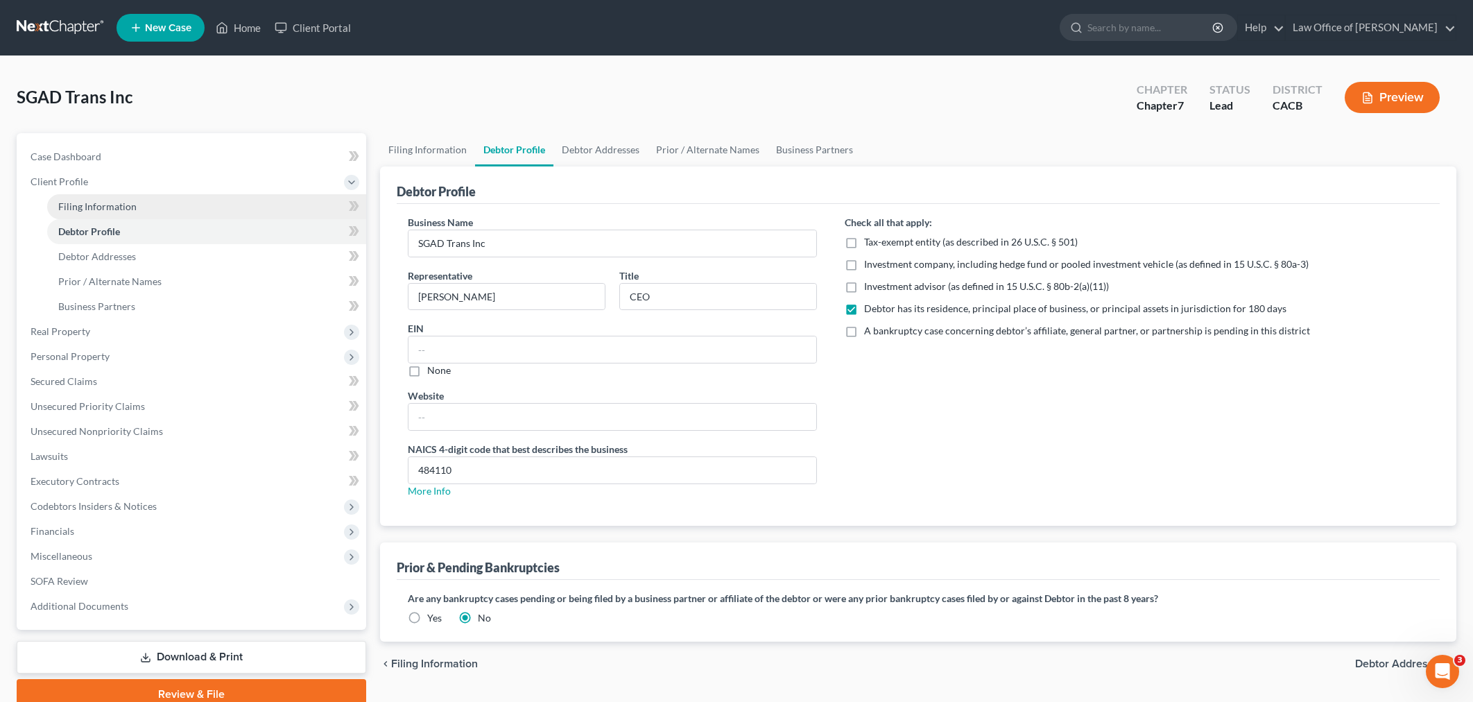
select select "0"
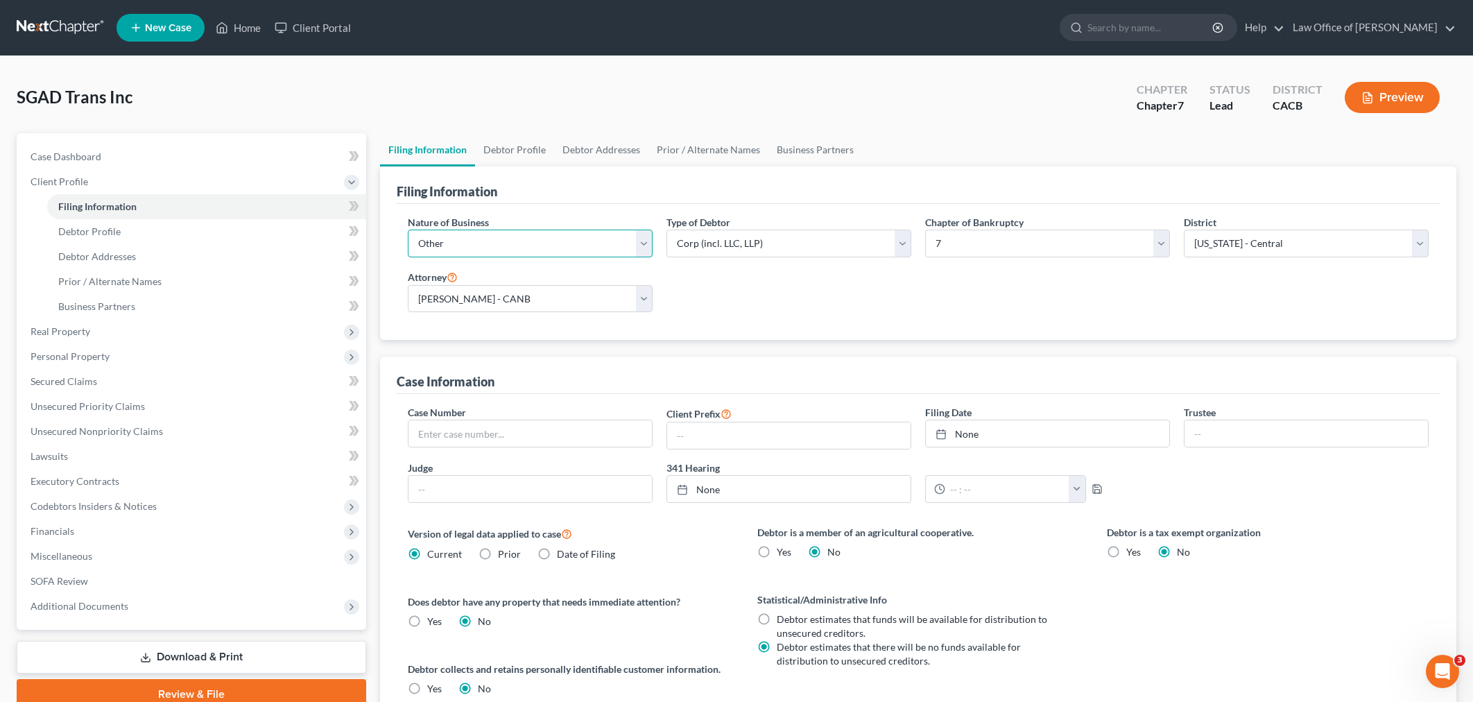
click at [467, 236] on select "Select Clearing Bank Commodity Broker Health Care Business Other Railroad Singl…" at bounding box center [530, 244] width 245 height 28
click at [447, 69] on div "SGAD Trans Inc Upgraded Chapter Chapter 7 Status Lead District CACB Preview Pet…" at bounding box center [736, 448] width 1473 height 784
click at [1383, 19] on link "Law Office of [PERSON_NAME]" at bounding box center [1371, 27] width 170 height 25
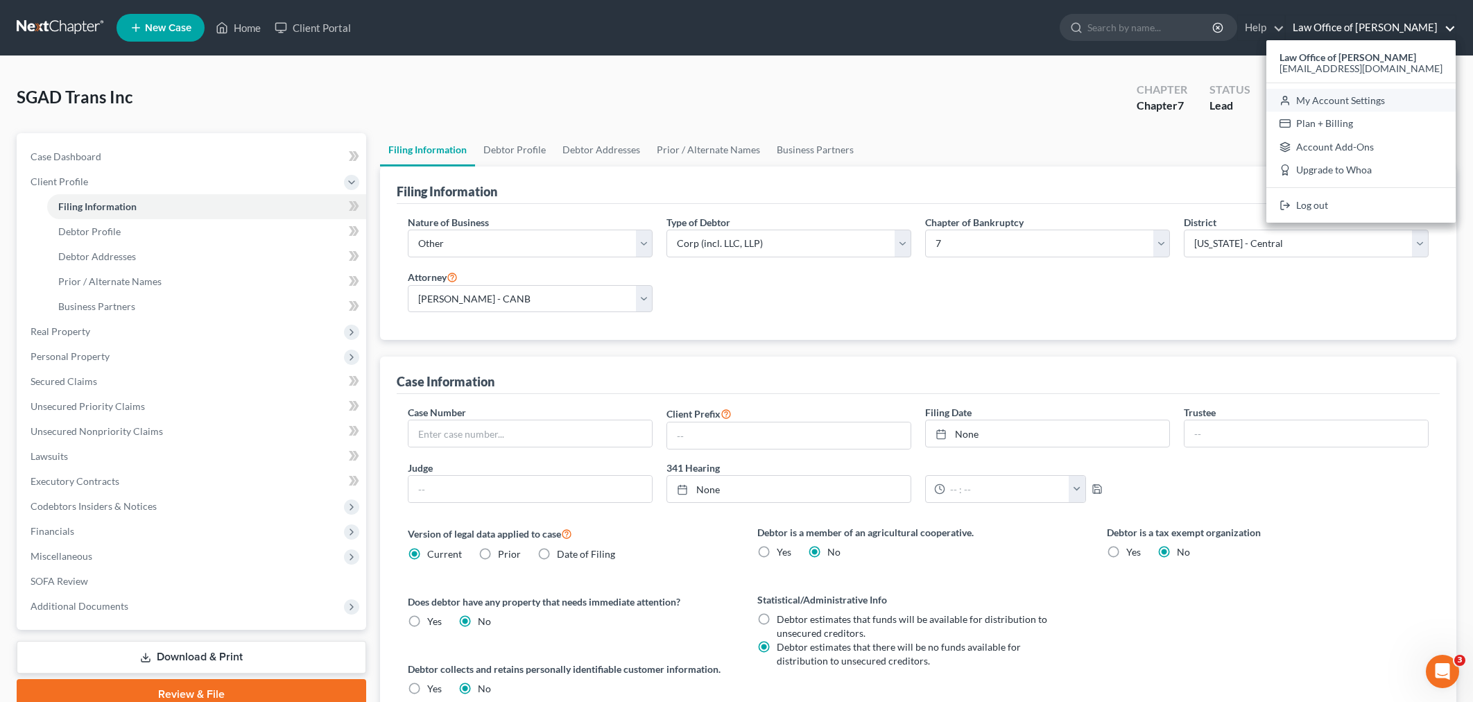
click at [1347, 103] on link "My Account Settings" at bounding box center [1360, 101] width 189 height 24
select select "9"
select select "29"
select select "4"
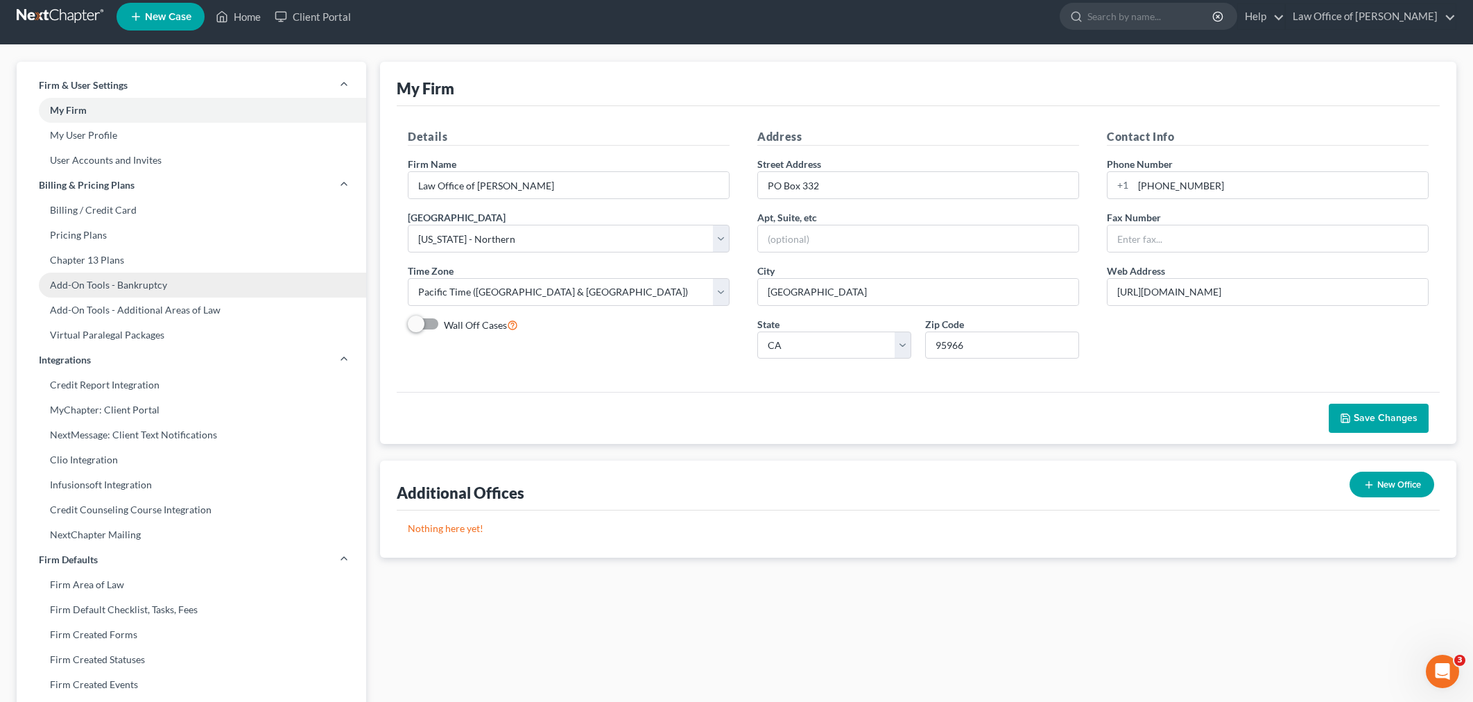
scroll to position [12, 0]
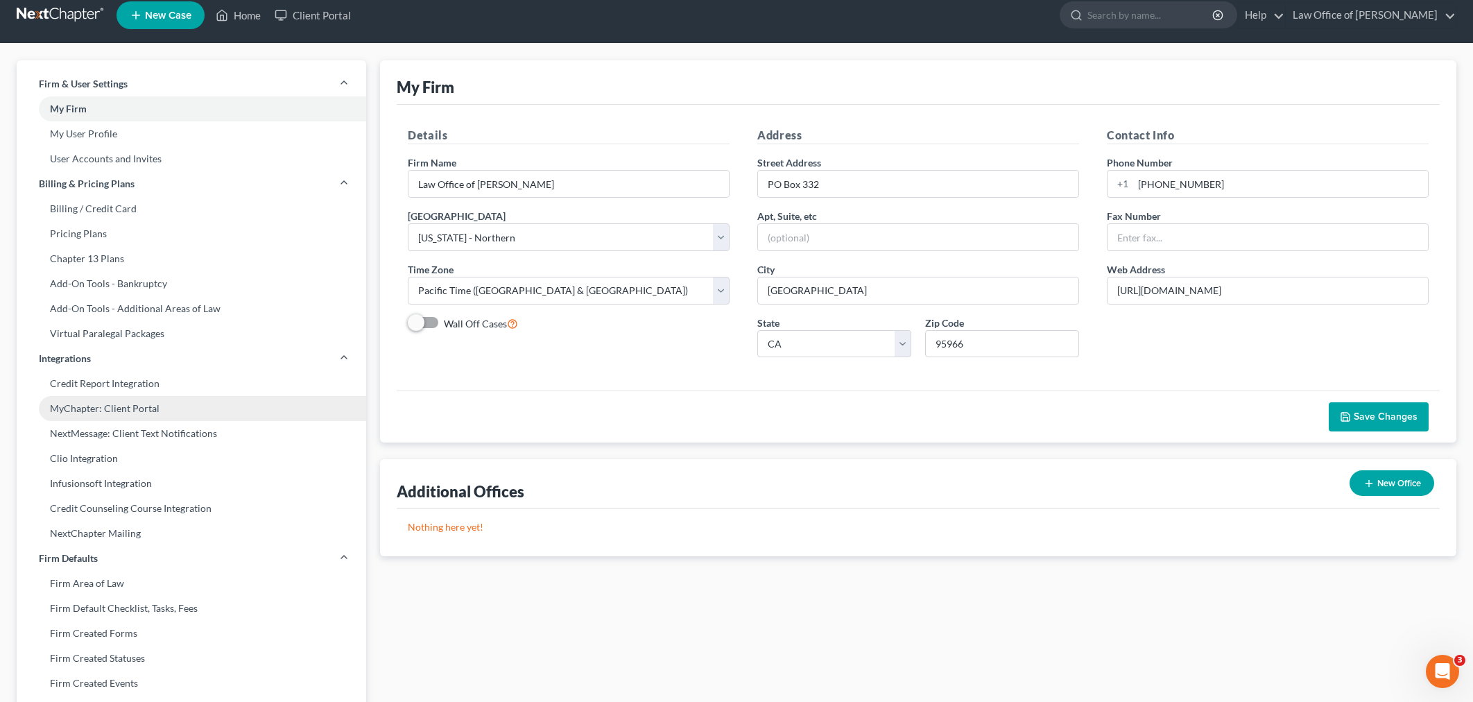
click at [145, 405] on link "MyChapter: Client Portal" at bounding box center [191, 408] width 349 height 25
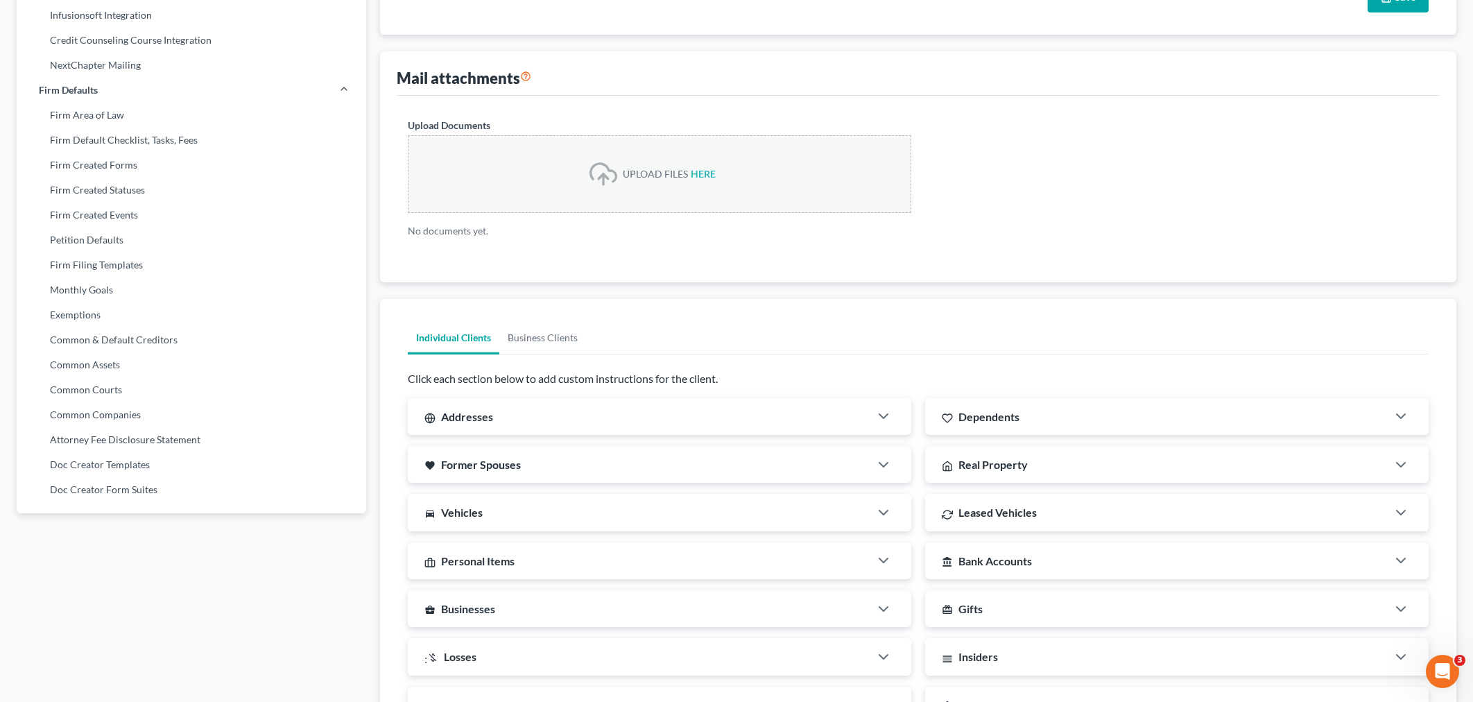
scroll to position [562, 0]
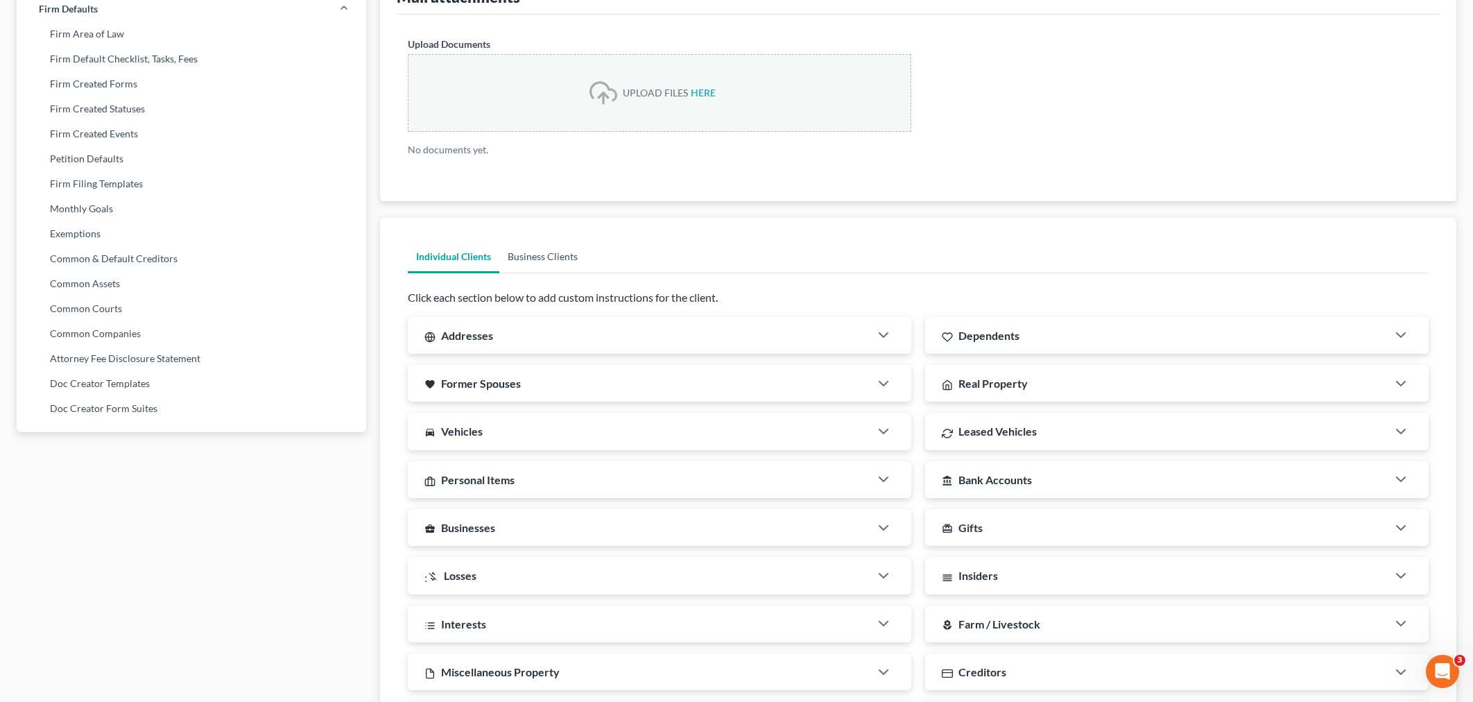
click at [564, 260] on link "Business Clients" at bounding box center [542, 256] width 87 height 33
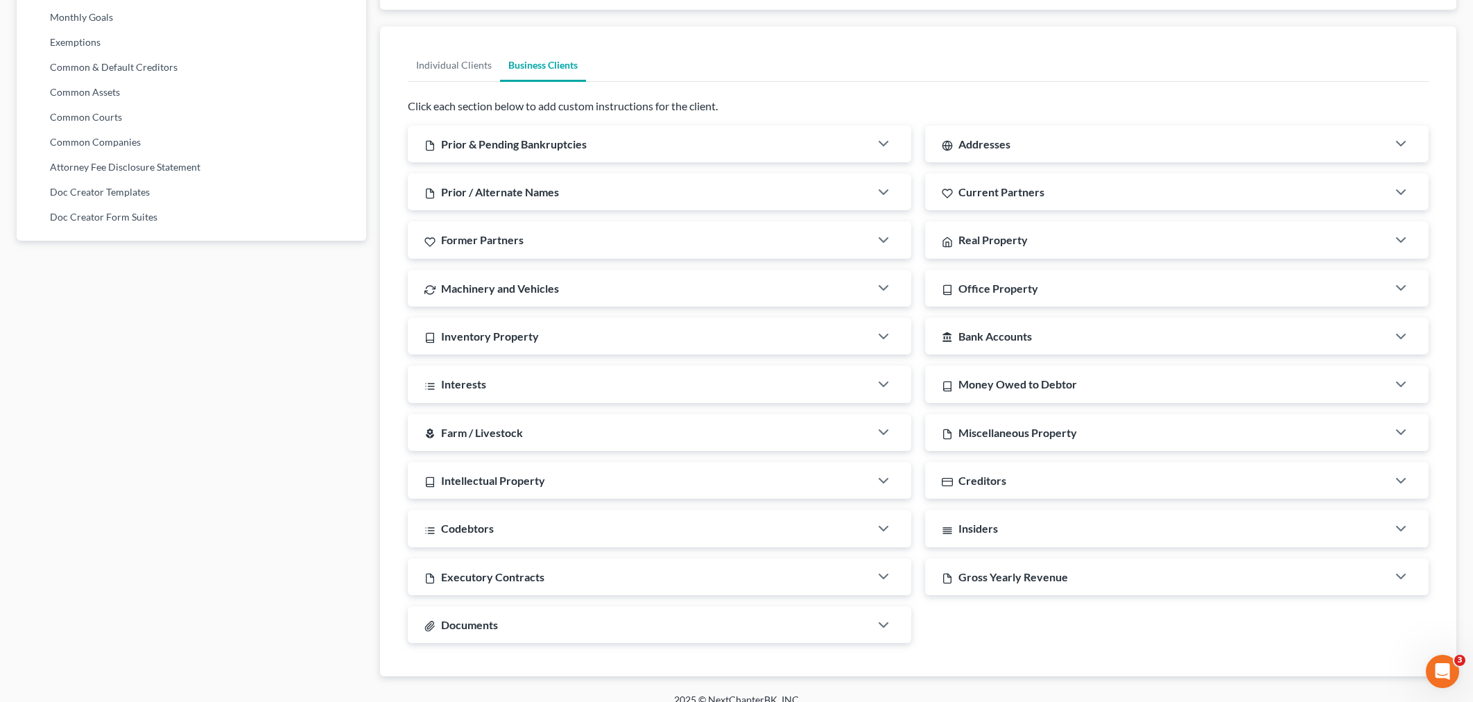
scroll to position [770, 0]
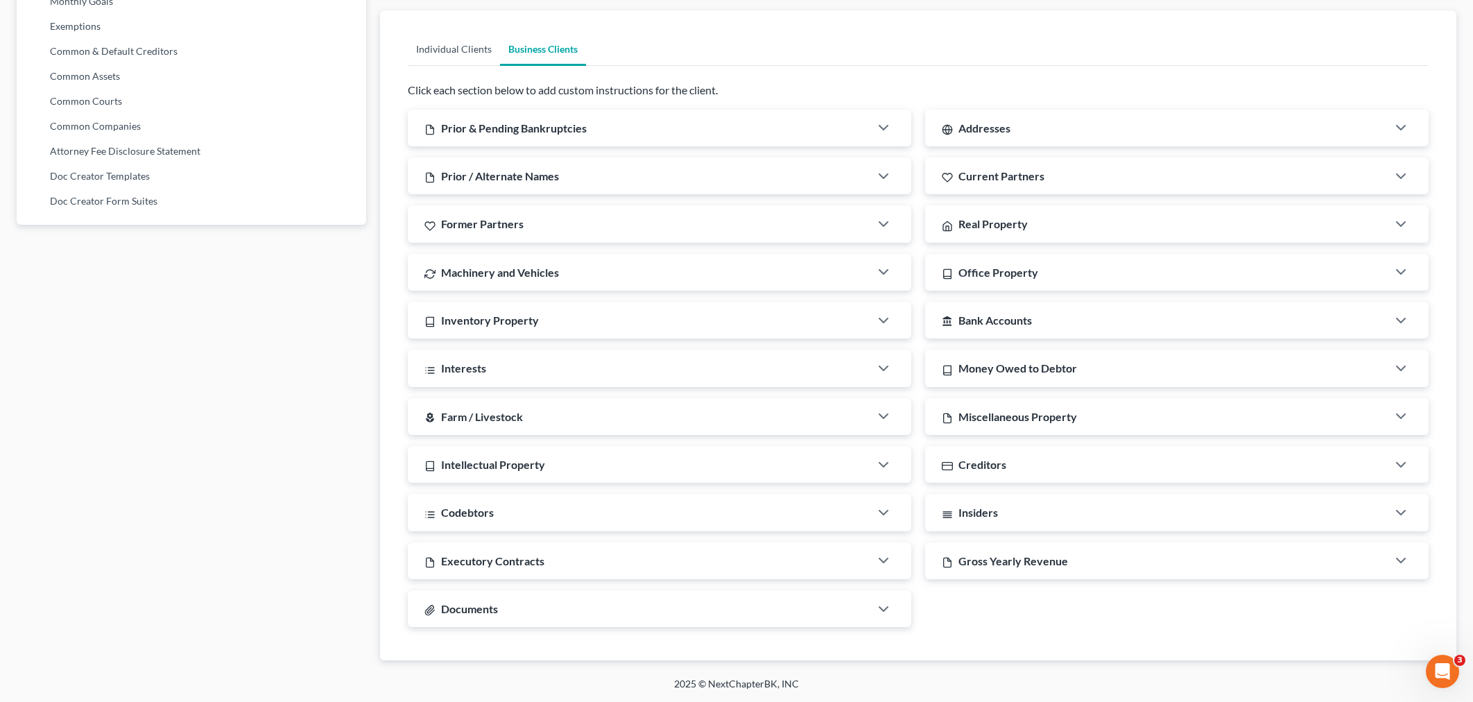
click at [467, 50] on link "Individual Clients" at bounding box center [454, 49] width 92 height 33
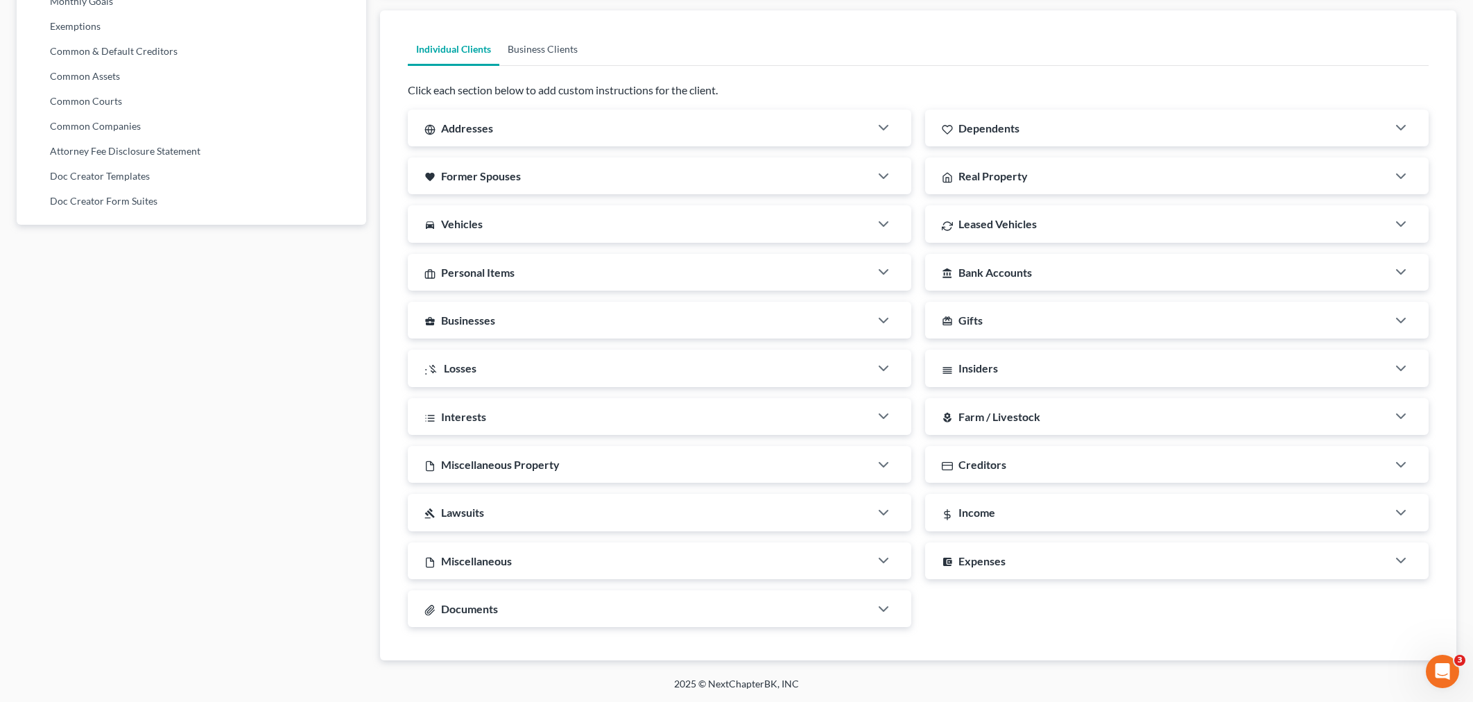
click at [542, 49] on link "Business Clients" at bounding box center [542, 49] width 87 height 33
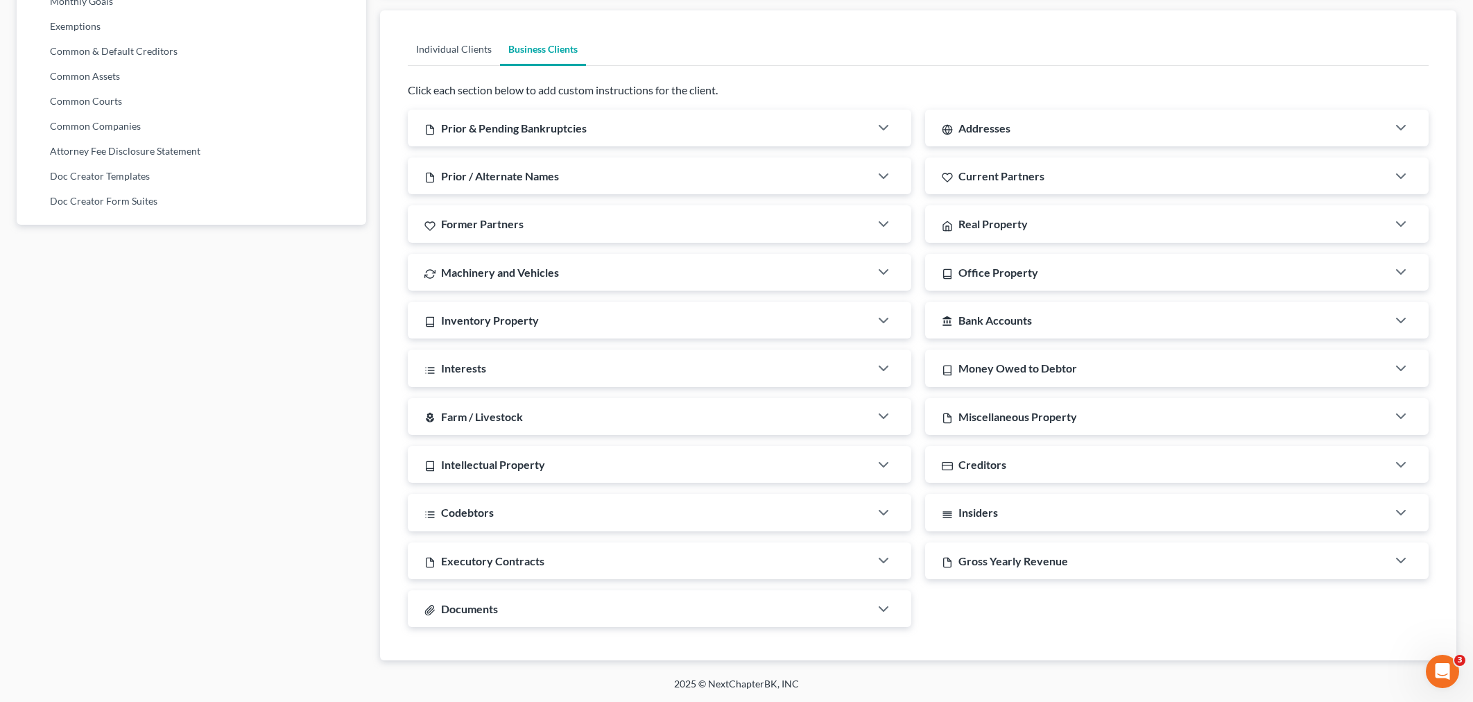
click at [472, 43] on link "Individual Clients" at bounding box center [454, 49] width 92 height 33
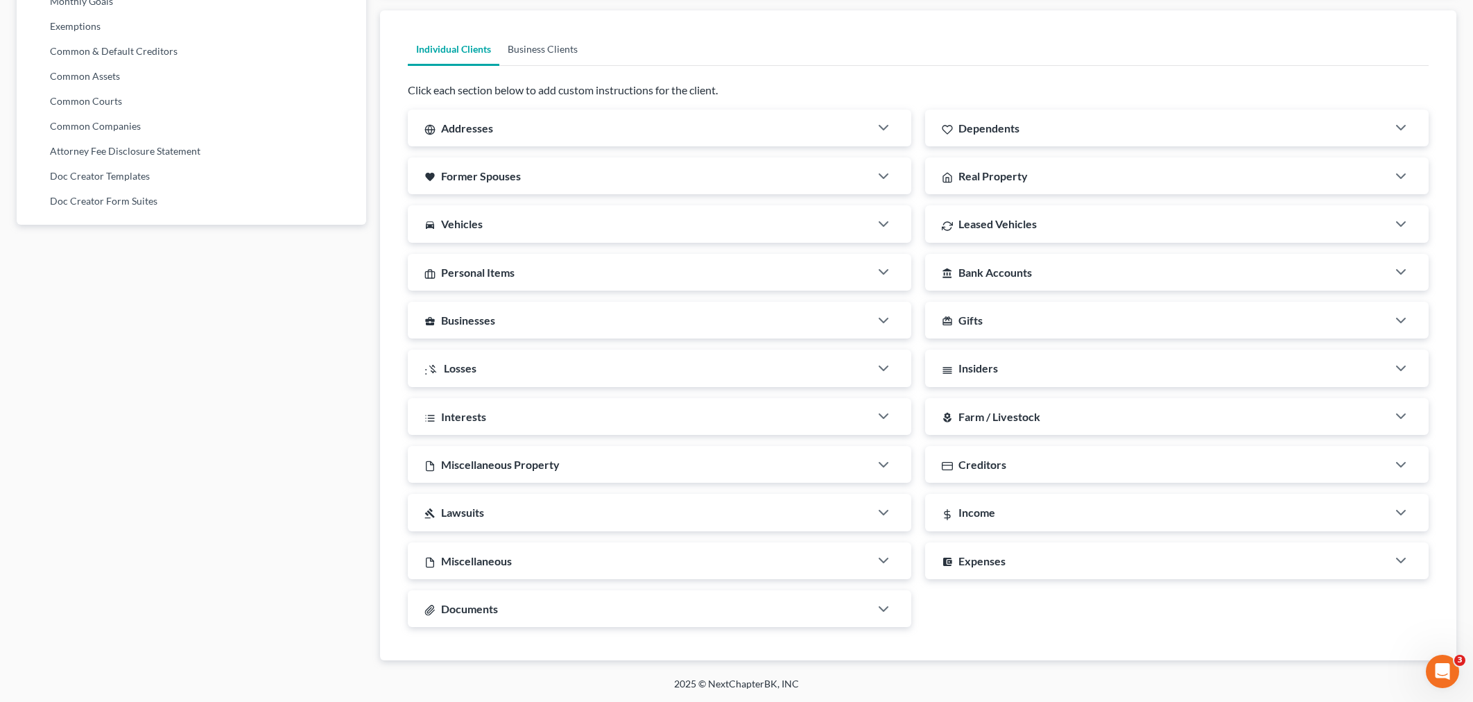
click at [555, 49] on link "Business Clients" at bounding box center [542, 49] width 87 height 33
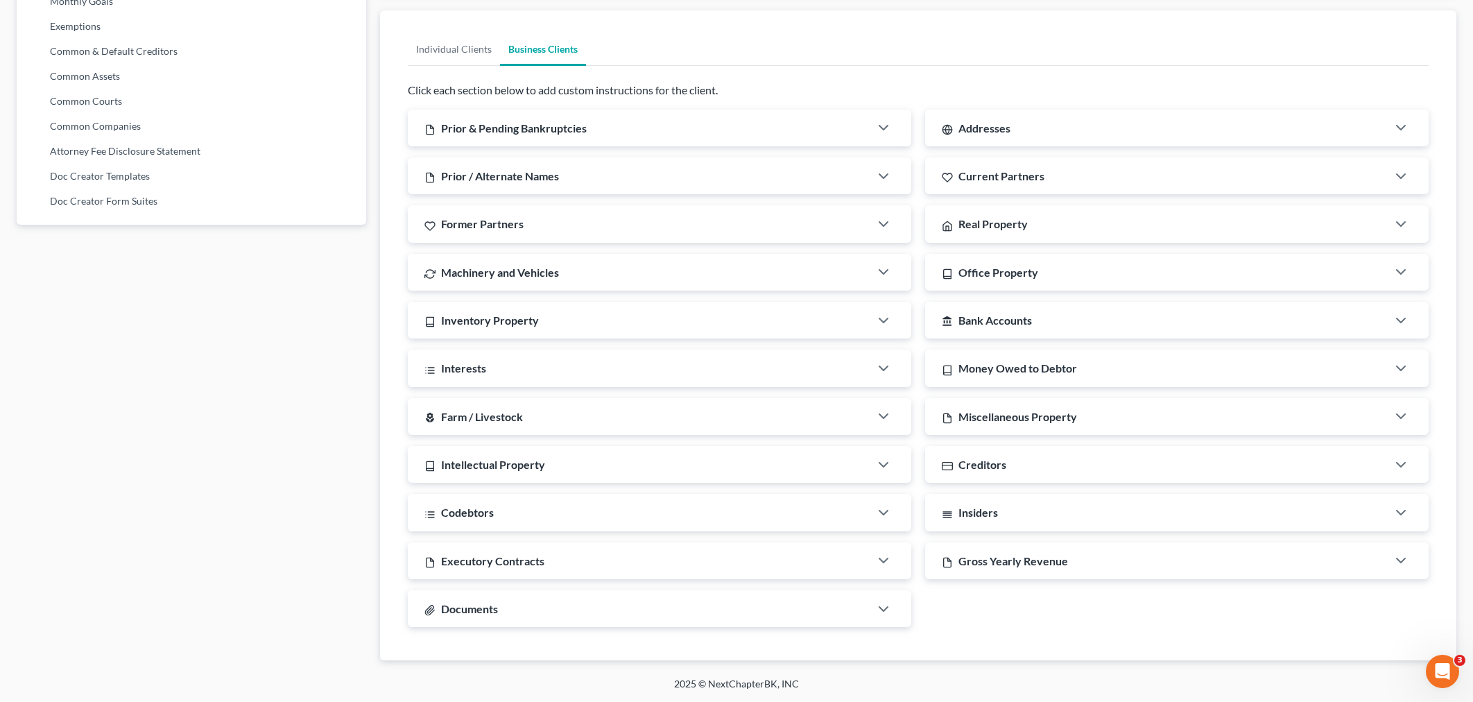
click at [623, 128] on div "Prior & Pending Bankruptcies" at bounding box center [639, 128] width 462 height 37
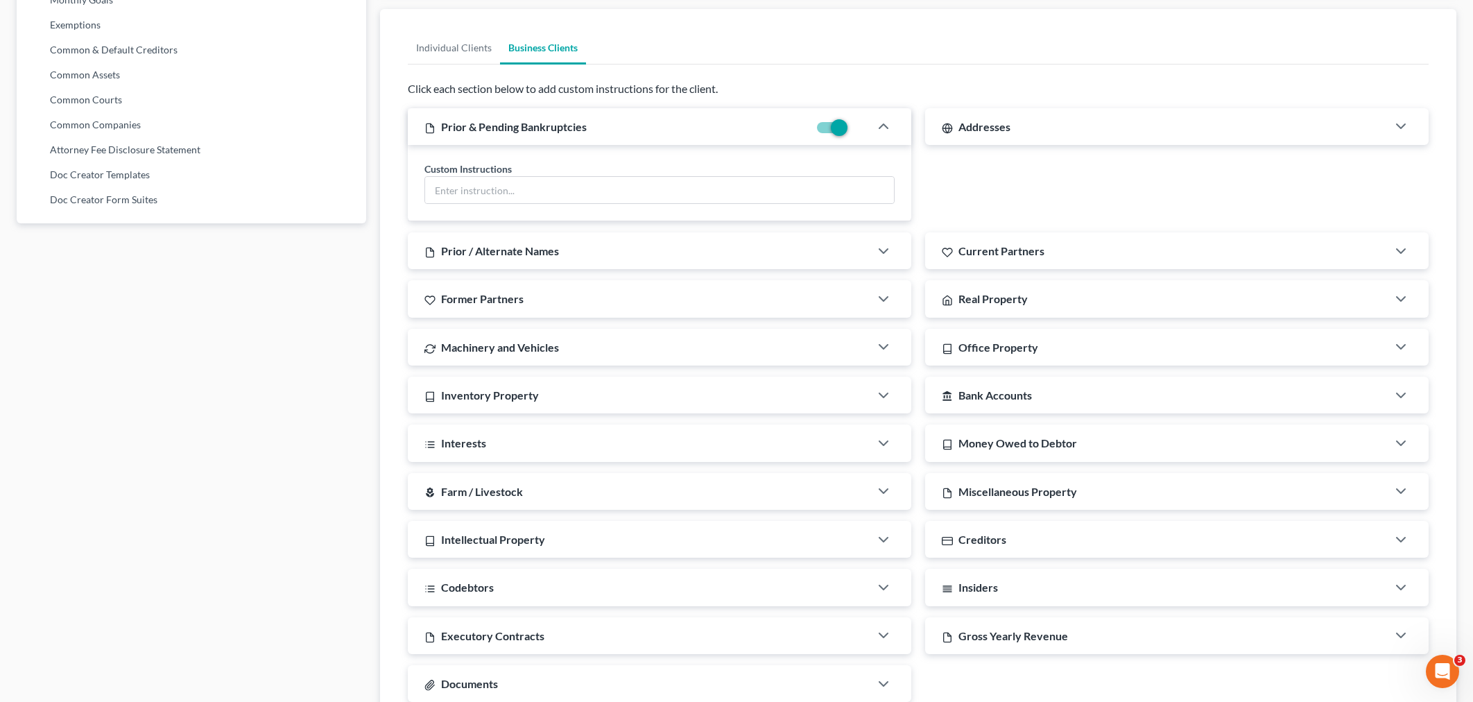
click at [623, 128] on div "Prior & Pending Bankruptcies" at bounding box center [608, 126] width 401 height 37
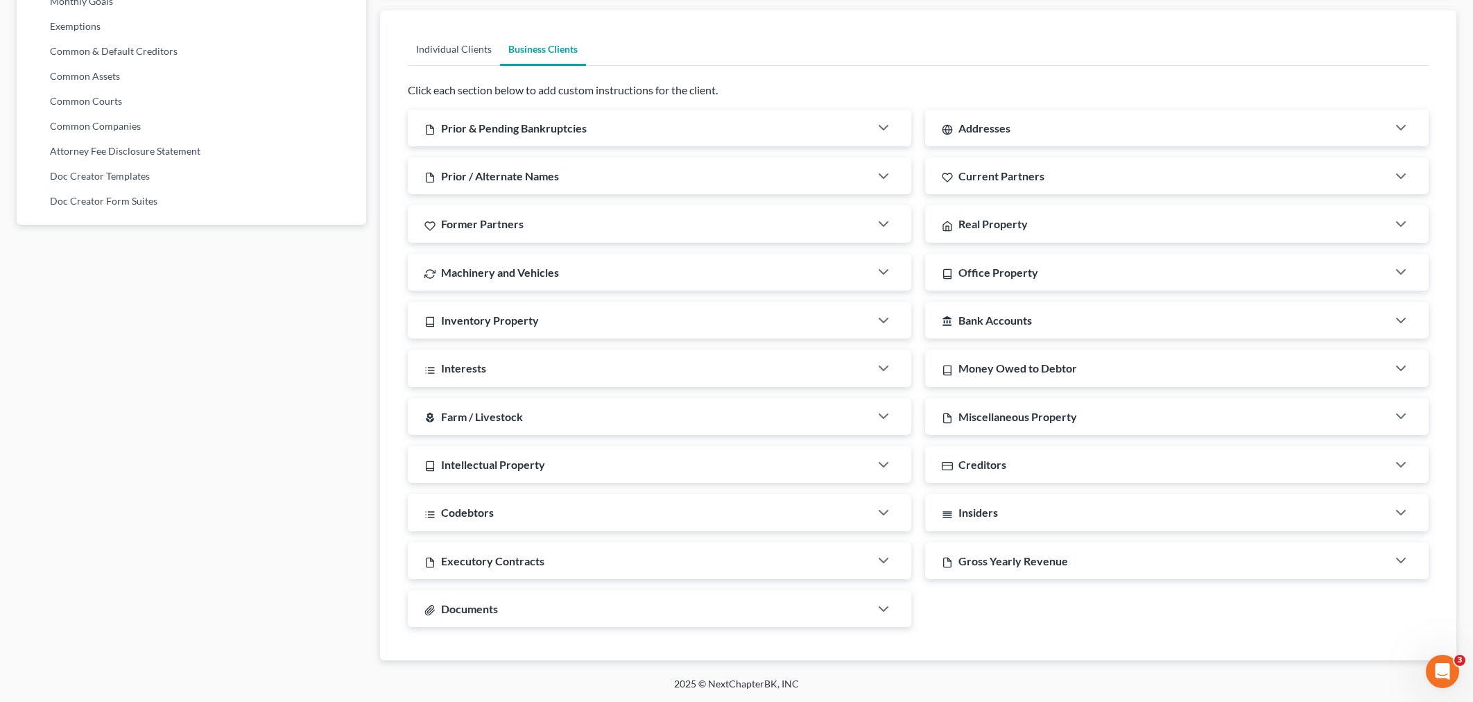
click at [454, 41] on link "Individual Clients" at bounding box center [454, 49] width 92 height 33
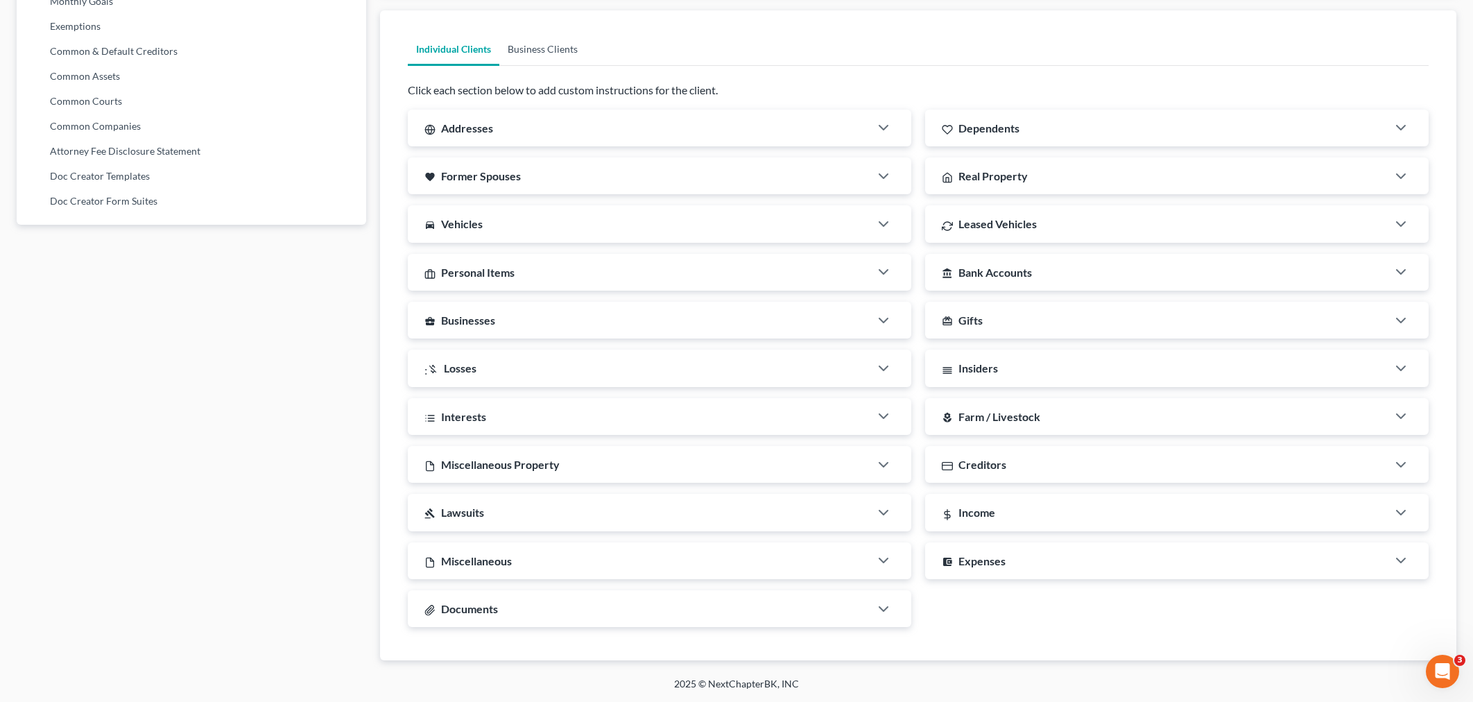
click at [555, 53] on link "Business Clients" at bounding box center [542, 49] width 87 height 33
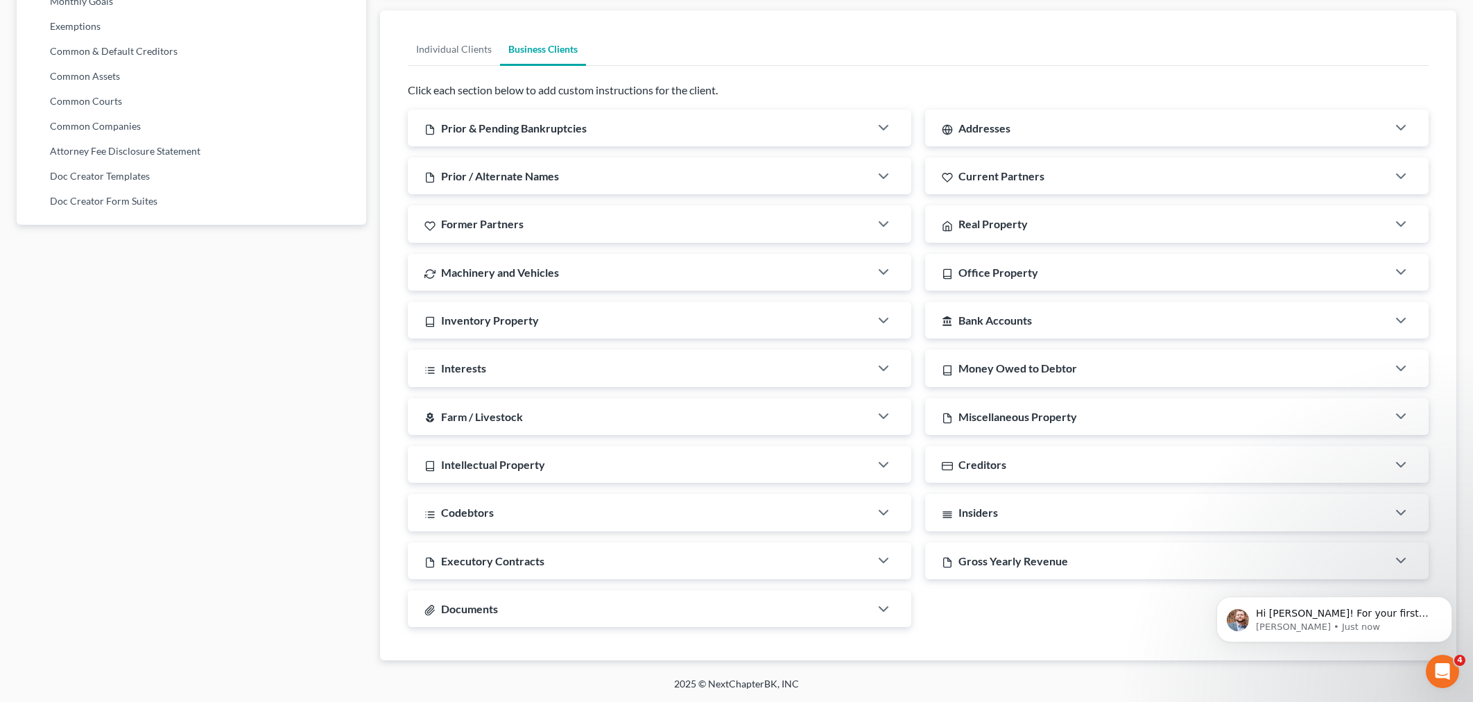
scroll to position [0, 0]
